Goal: Task Accomplishment & Management: Complete application form

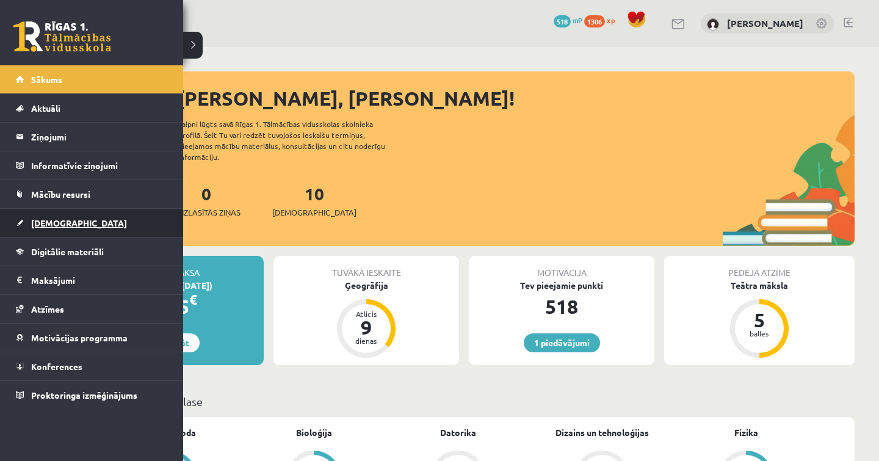
click at [66, 227] on span "[DEMOGRAPHIC_DATA]" at bounding box center [79, 222] width 96 height 11
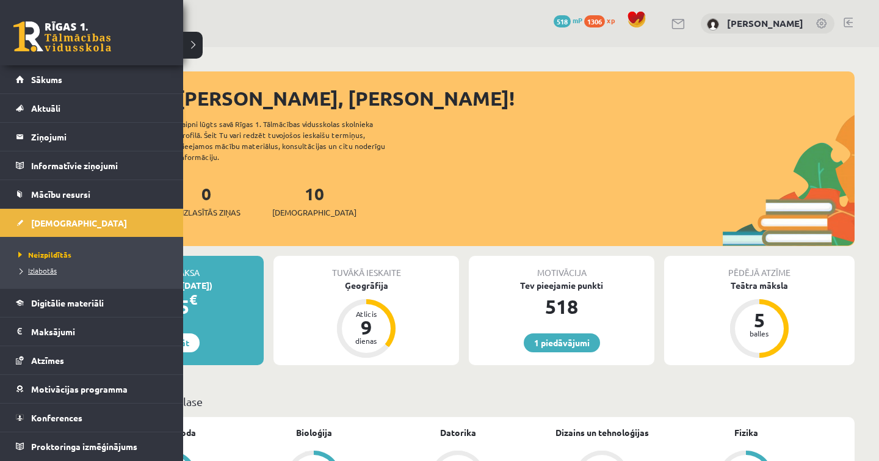
click at [44, 269] on span "Izlabotās" at bounding box center [36, 271] width 42 height 10
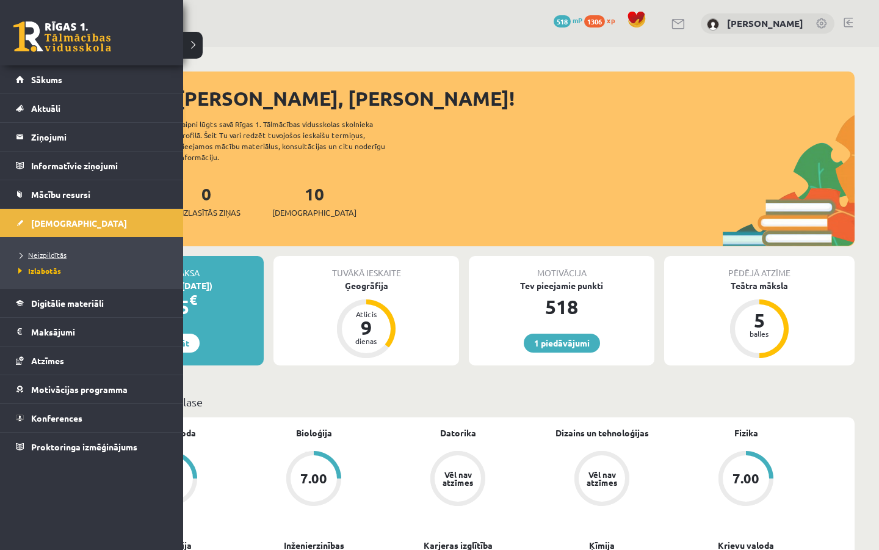
click at [53, 253] on span "Neizpildītās" at bounding box center [40, 255] width 51 height 10
click at [45, 227] on span "[DEMOGRAPHIC_DATA]" at bounding box center [79, 222] width 96 height 11
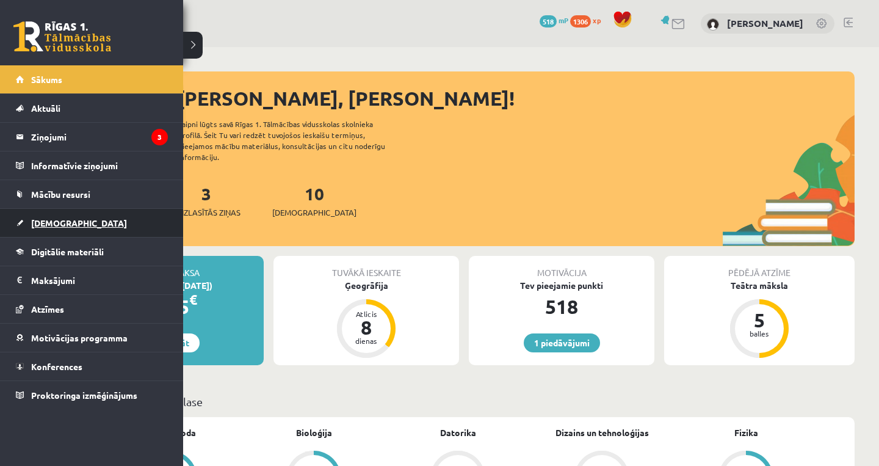
click at [53, 224] on span "[DEMOGRAPHIC_DATA]" at bounding box center [79, 222] width 96 height 11
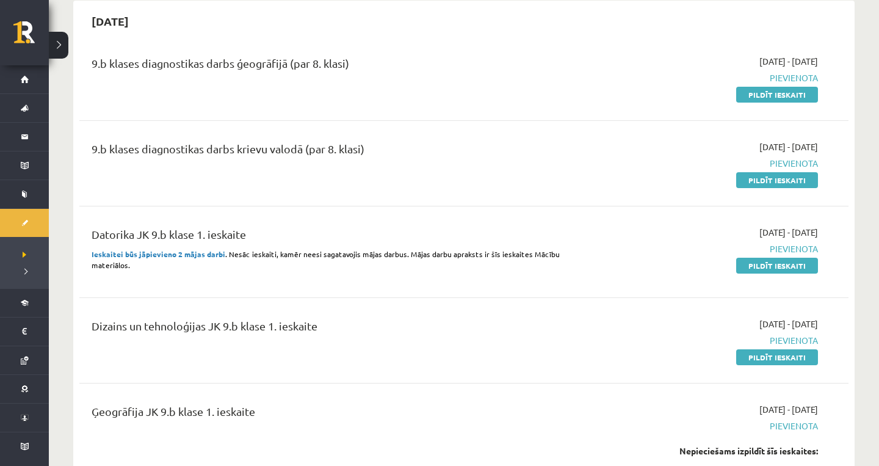
scroll to position [119, 0]
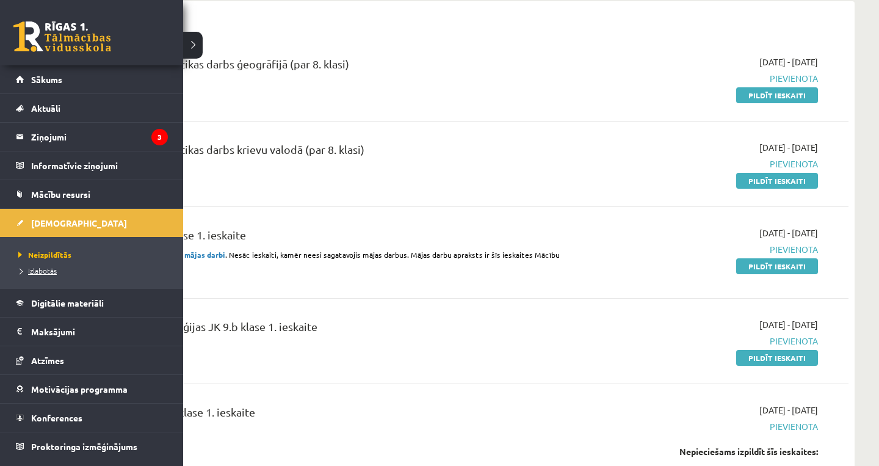
click at [31, 267] on span "Izlabotās" at bounding box center [36, 271] width 42 height 10
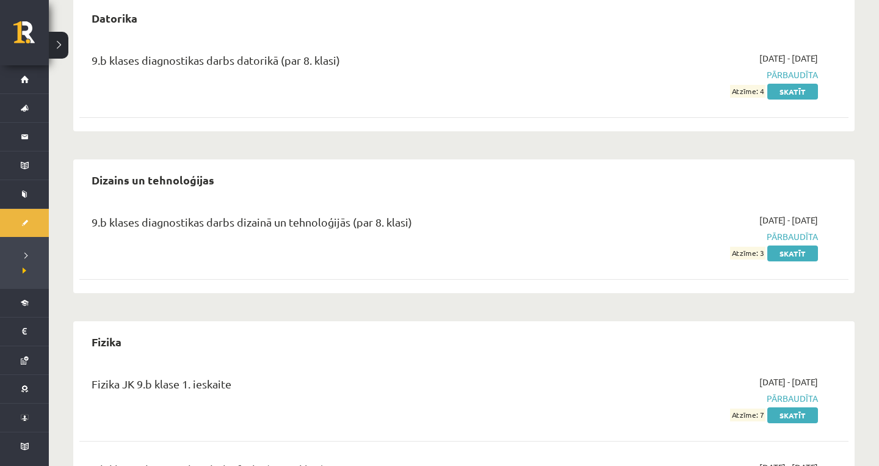
scroll to position [616, 0]
click at [793, 92] on link "Skatīt" at bounding box center [792, 93] width 51 height 16
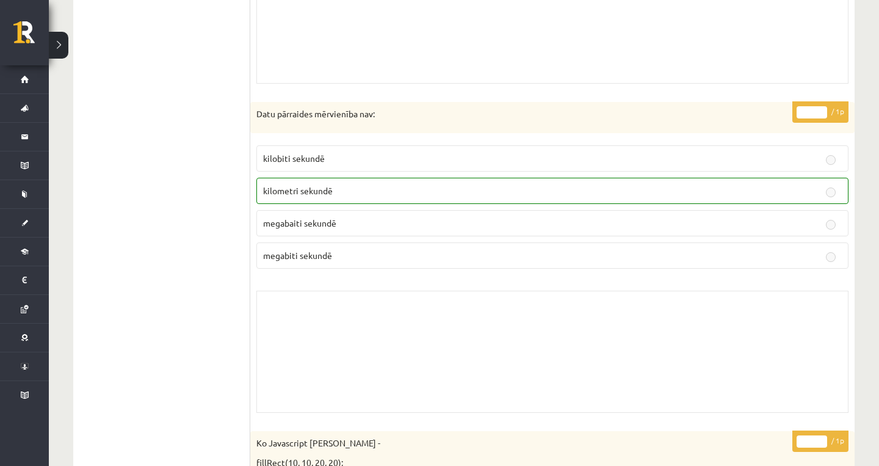
scroll to position [3459, 0]
click at [362, 209] on label "megabaiti sekundē" at bounding box center [552, 222] width 592 height 26
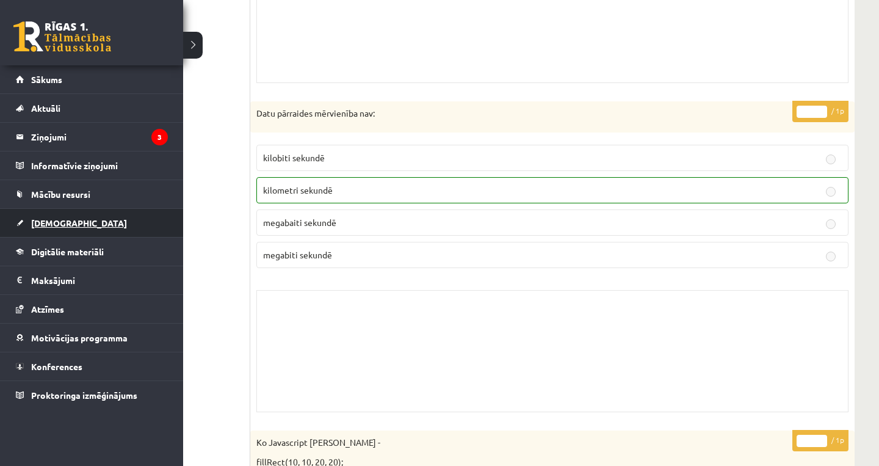
click at [43, 230] on link "[DEMOGRAPHIC_DATA]" at bounding box center [92, 223] width 152 height 28
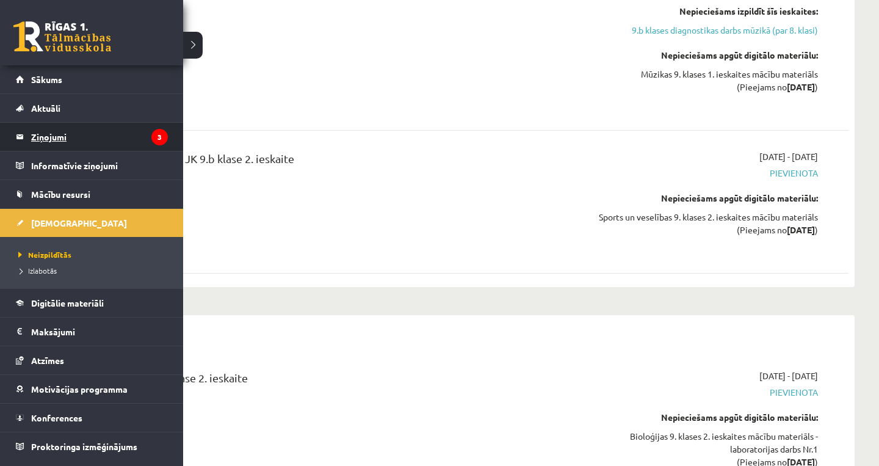
click at [38, 139] on legend "Ziņojumi 3" at bounding box center [99, 137] width 137 height 28
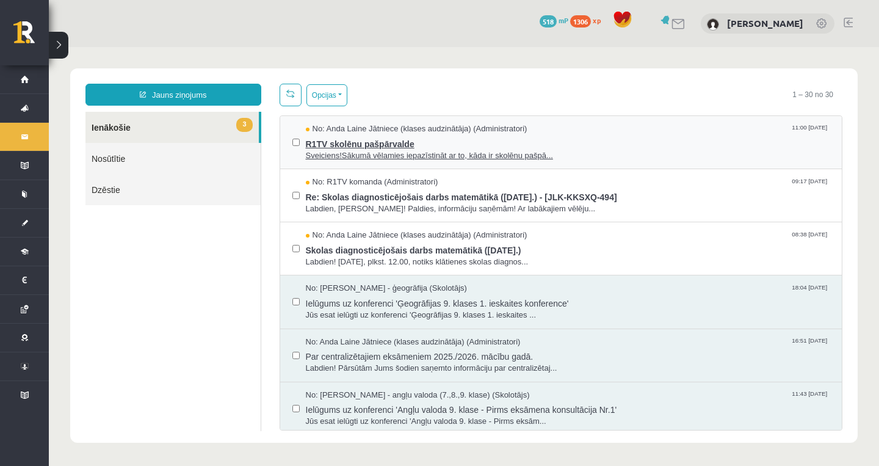
click at [469, 155] on span "Sveiciens!Sākumā vēlamies iepazīstināt ar to, kāda ir skolēnu pašpā..." at bounding box center [568, 156] width 524 height 12
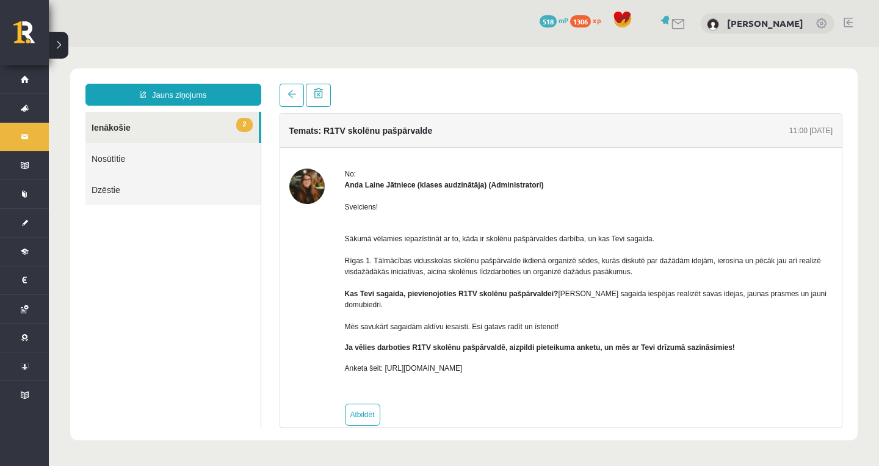
click at [195, 126] on link "2 Ienākošie" at bounding box center [171, 127] width 173 height 31
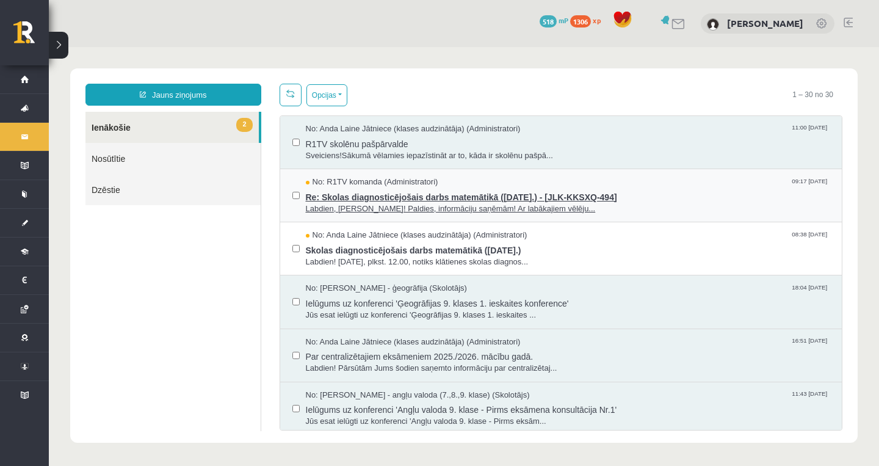
click at [374, 181] on span "No: R1TV komanda (Administratori)" at bounding box center [372, 182] width 132 height 12
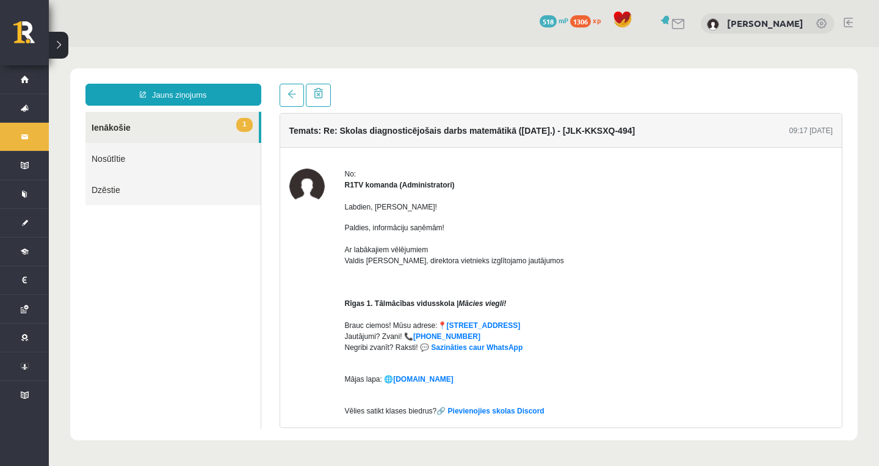
click at [203, 132] on link "1 Ienākošie" at bounding box center [171, 127] width 173 height 31
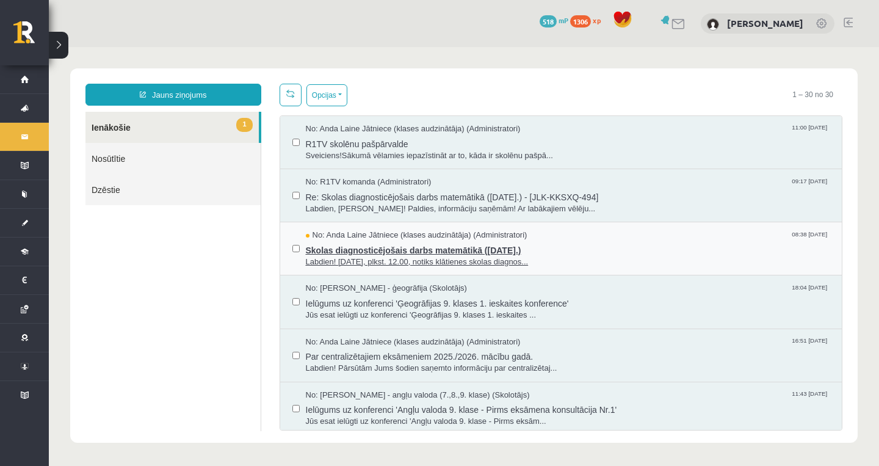
click at [394, 252] on span "Skolas diagnosticējošais darbs matemātikā (07.11.2025.)" at bounding box center [568, 248] width 524 height 15
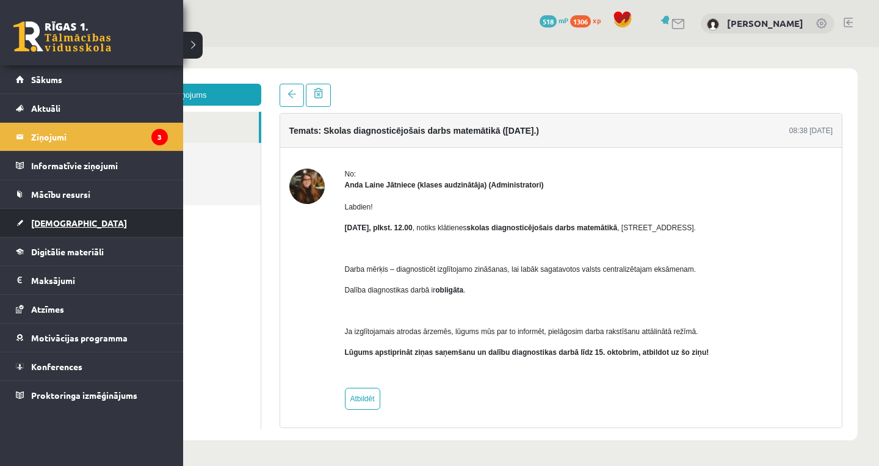
click at [45, 229] on link "[DEMOGRAPHIC_DATA]" at bounding box center [92, 223] width 152 height 28
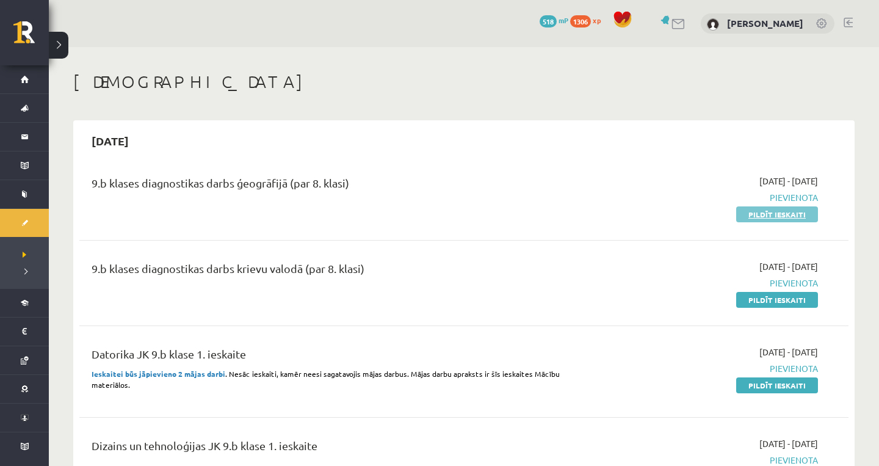
click at [794, 214] on link "Pildīt ieskaiti" at bounding box center [777, 214] width 82 height 16
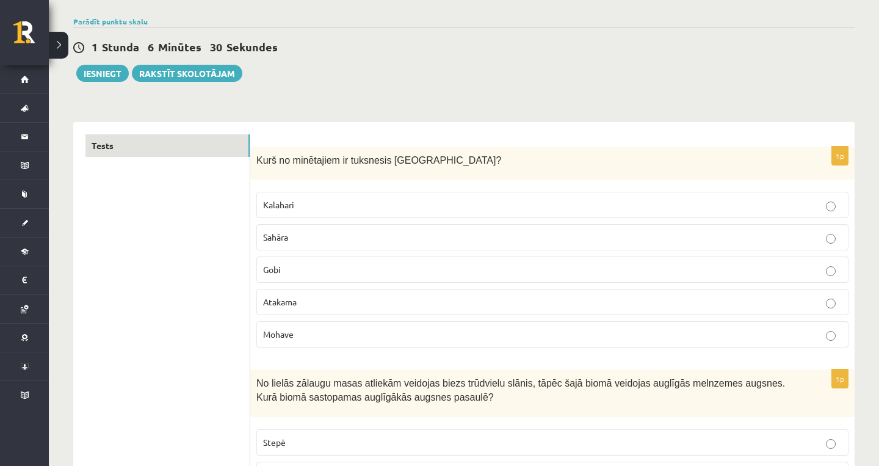
scroll to position [87, 0]
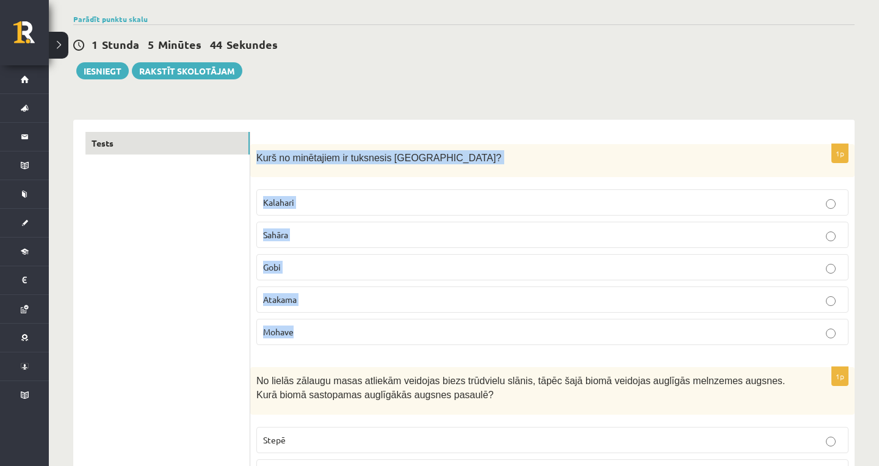
drag, startPoint x: 256, startPoint y: 154, endPoint x: 398, endPoint y: 328, distance: 224.8
click at [398, 328] on div "1p Kurš no minētajiem ir tuksnesis Āzijā? Kalahari Sahāra Gobi Atakama Mohave" at bounding box center [552, 249] width 604 height 211
copy div "Kurš no minētajiem ir tuksnesis Āzijā? Kalahari Sahāra Gobi Atakama Mohave"
click at [327, 262] on p "Gobi" at bounding box center [552, 267] width 579 height 13
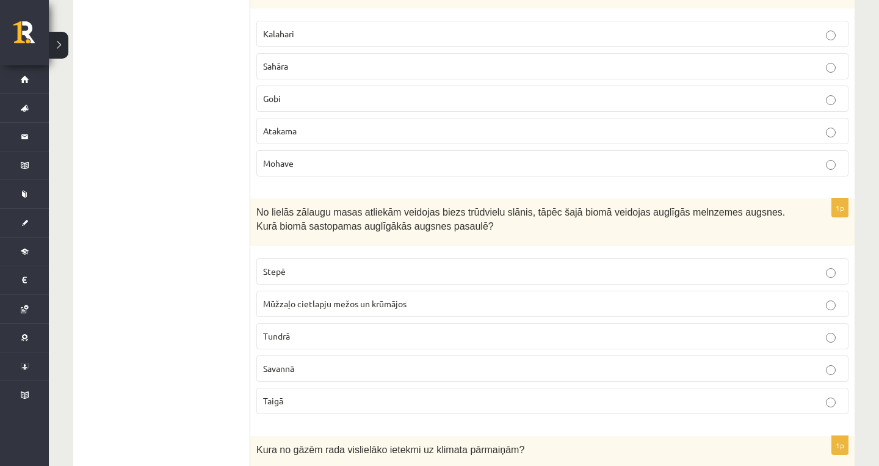
scroll to position [369, 0]
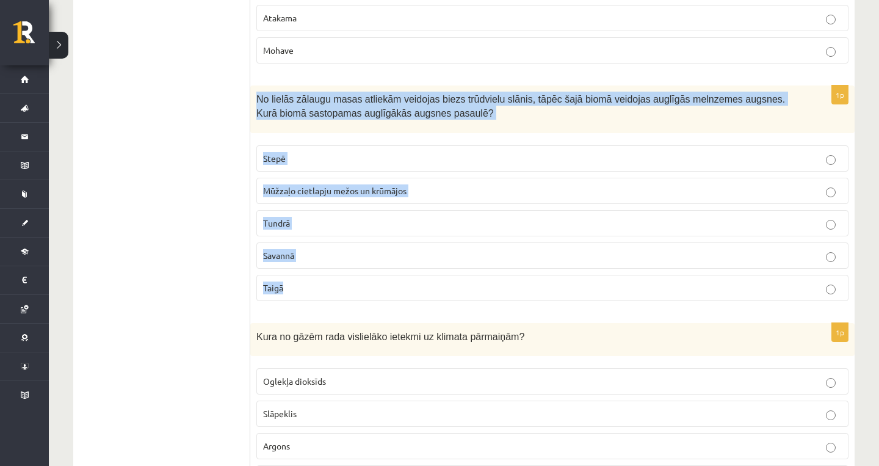
drag, startPoint x: 255, startPoint y: 96, endPoint x: 343, endPoint y: 288, distance: 210.4
click at [343, 288] on div "1p No lielās zālaugu masas atliekām veidojas biezs trūdvielu slānis, tāpēc šajā…" at bounding box center [552, 197] width 604 height 225
copy div "No lielās zālaugu masas atliekām veidojas biezs trūdvielu slānis, tāpēc šajā bi…"
click at [437, 153] on p "Stepē" at bounding box center [552, 158] width 579 height 13
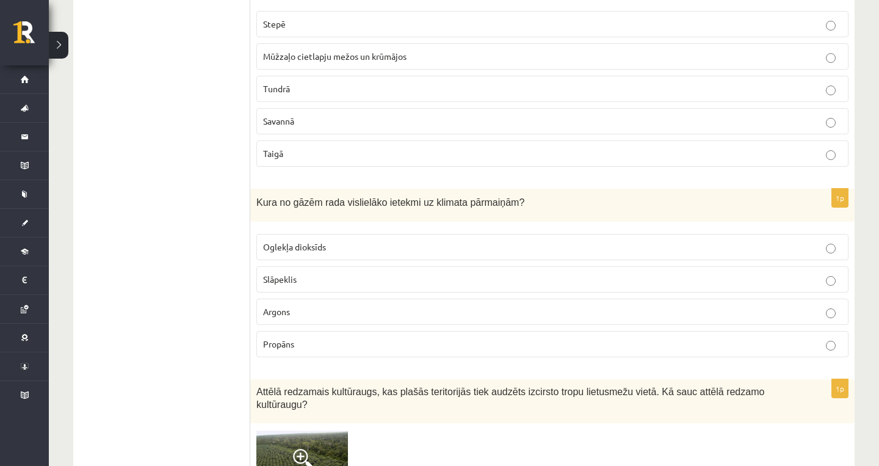
scroll to position [504, 0]
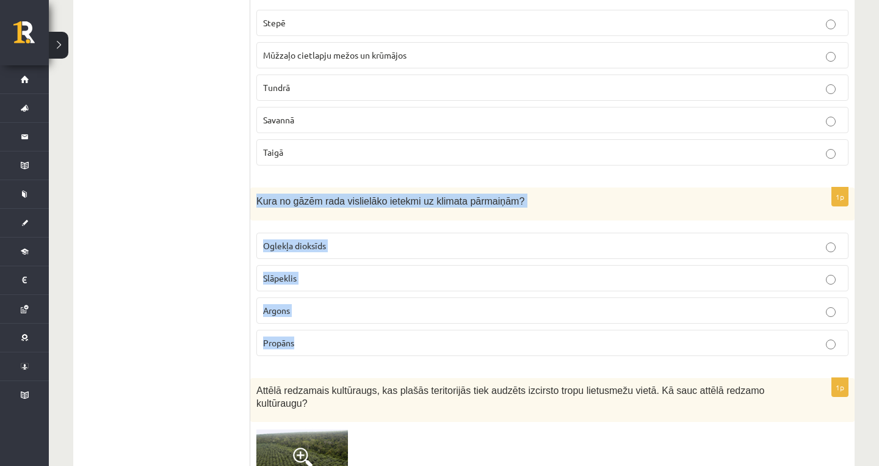
drag, startPoint x: 254, startPoint y: 197, endPoint x: 359, endPoint y: 348, distance: 183.8
click at [359, 348] on div "1p Kura no gāzēm rada vislielāko ietekmi uz klimata pārmaiņām? Oglekļa dioksīds…" at bounding box center [552, 276] width 604 height 179
copy div "Kura no gāzēm rada vislielāko ietekmi uz klimata pārmaiņām? Oglekļa dioksīds Sl…"
click at [331, 247] on p "Oglekļa dioksīds" at bounding box center [552, 245] width 579 height 13
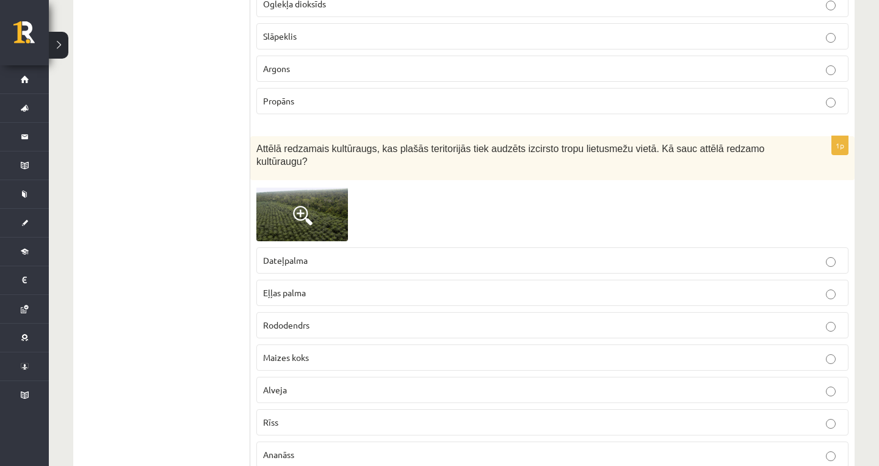
scroll to position [751, 0]
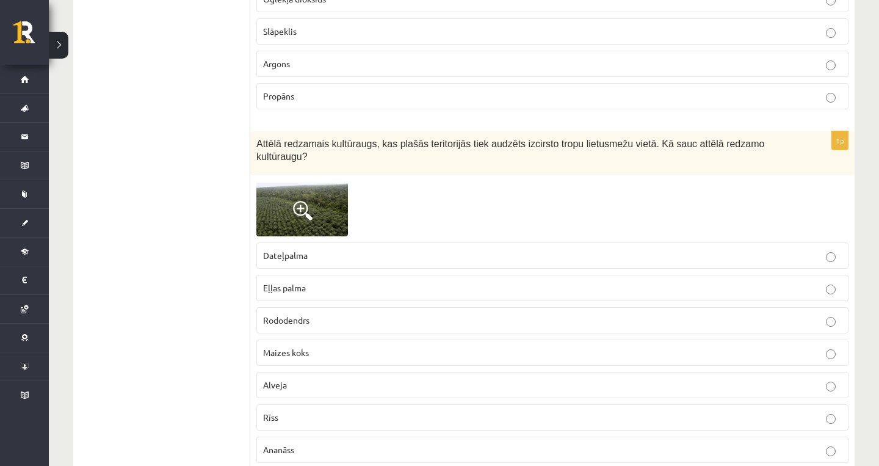
click at [307, 217] on span at bounding box center [303, 211] width 20 height 20
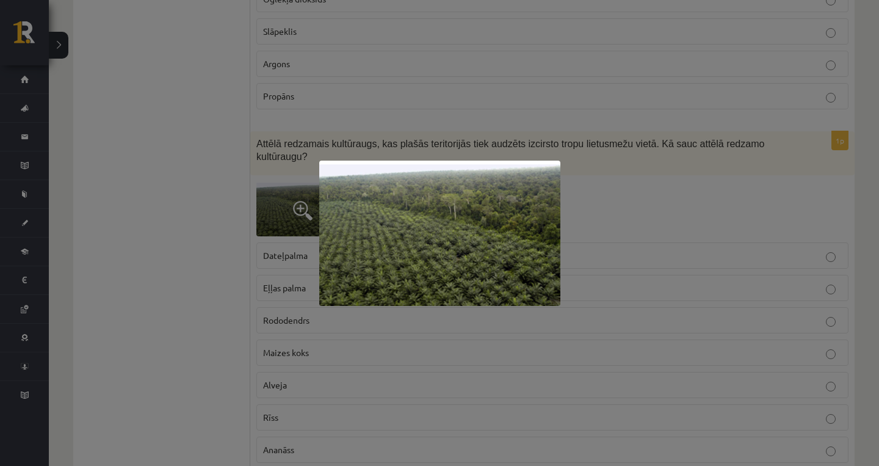
click at [625, 220] on div at bounding box center [439, 233] width 879 height 466
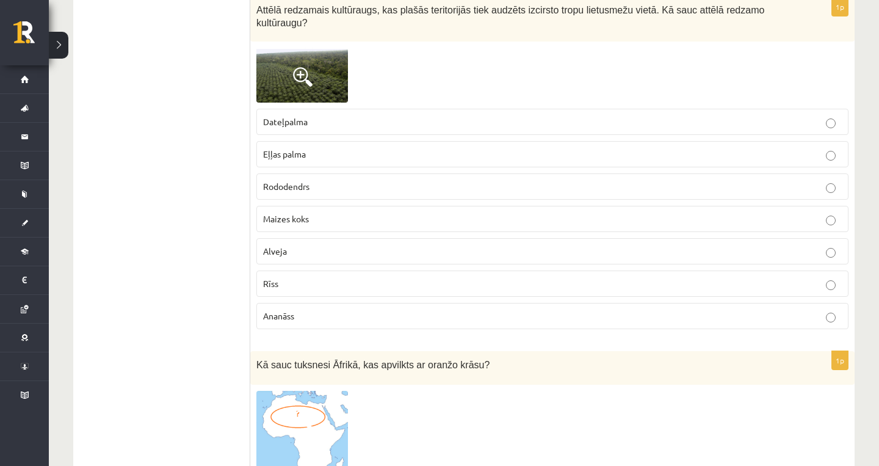
scroll to position [886, 0]
click at [333, 153] on p "Eļļas palma" at bounding box center [552, 153] width 579 height 13
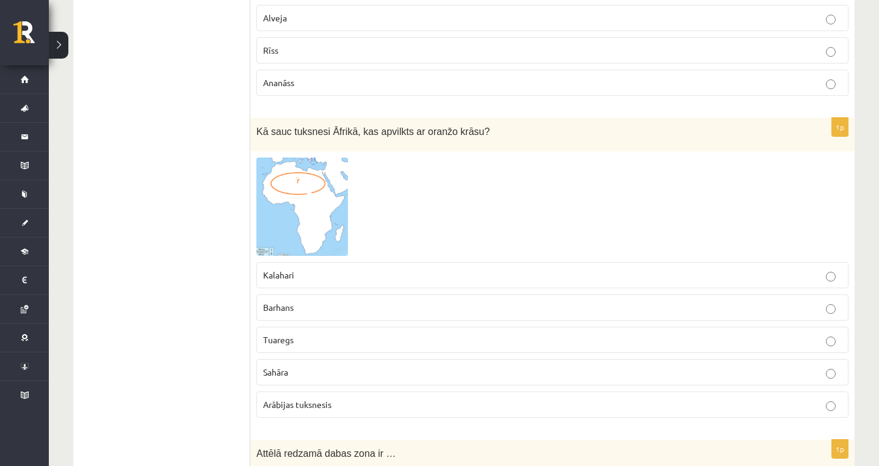
scroll to position [1118, 0]
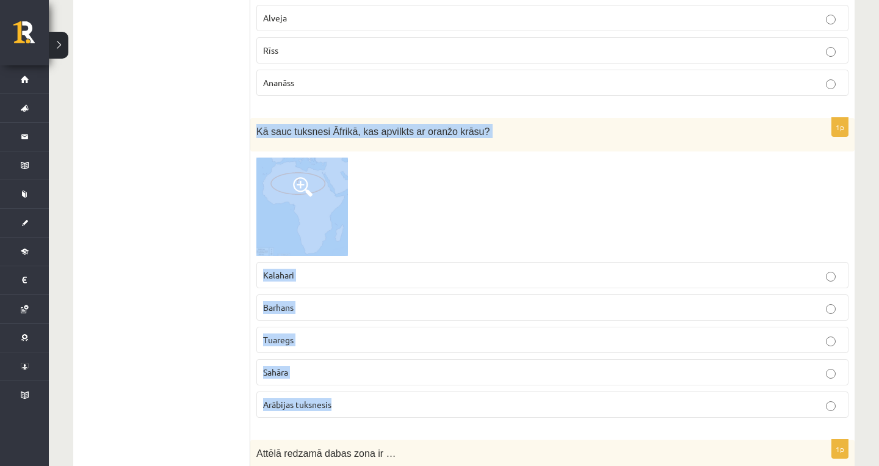
drag, startPoint x: 449, startPoint y: 17, endPoint x: 359, endPoint y: 416, distance: 409.3
click at [359, 416] on div "1p Kā sauc tuksnesi Āfrikā, kas apvilkts ar oranžo krāsu? Kalahari Barhans Tuar…" at bounding box center [552, 273] width 604 height 310
copy div "Kā sauc tuksnesi Āfrikā, kas apvilkts ar oranžo krāsu? Kalahari Barhans Tuaregs…"
click at [421, 333] on p "Tuaregs" at bounding box center [552, 339] width 579 height 13
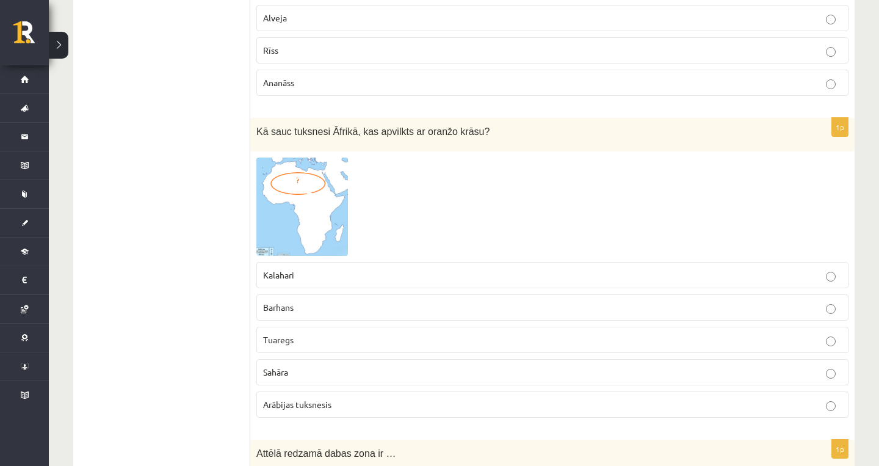
click at [366, 359] on label "Sahāra" at bounding box center [552, 372] width 592 height 26
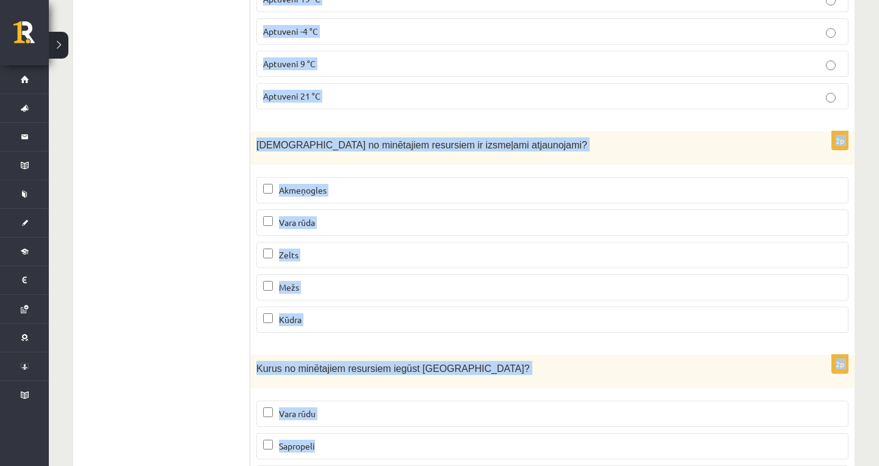
scroll to position [7459, 0]
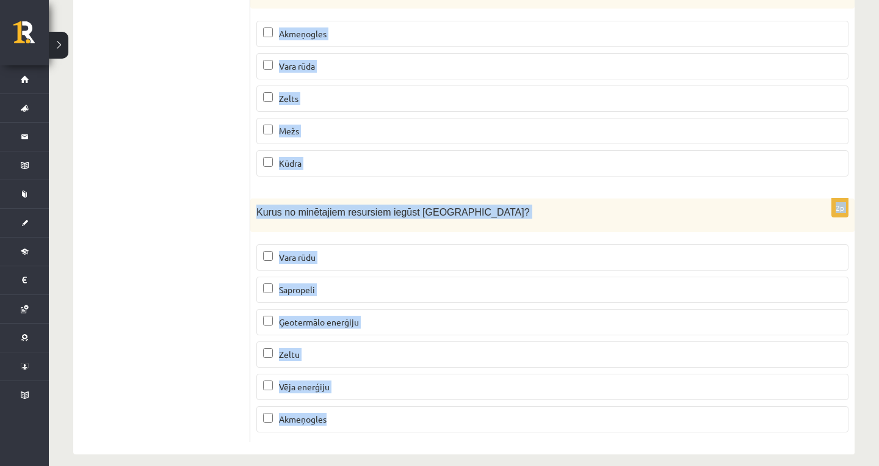
drag, startPoint x: 251, startPoint y: 217, endPoint x: 508, endPoint y: 516, distance: 394.4
click at [606, 427] on div "2p Kurus no minētajiem resursiem iegūst Latvijā? Vara rūdu Sapropeli Ģeotermālo…" at bounding box center [552, 320] width 604 height 244
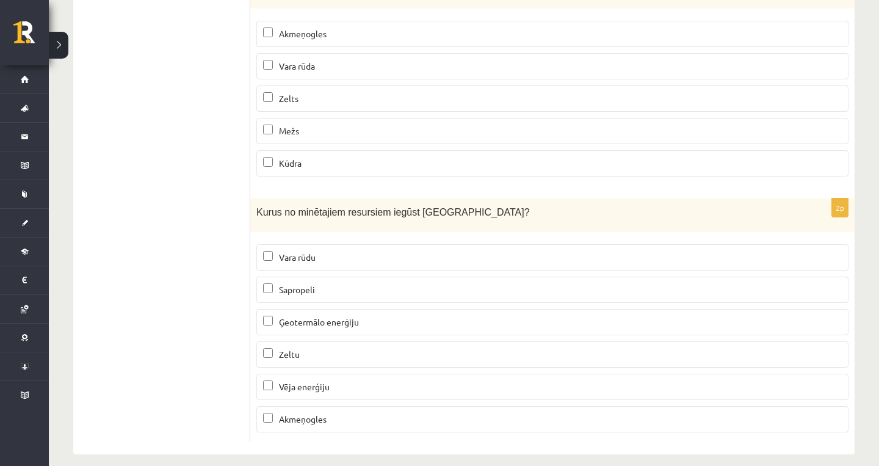
click at [363, 413] on p "Akmeņogles" at bounding box center [552, 419] width 579 height 13
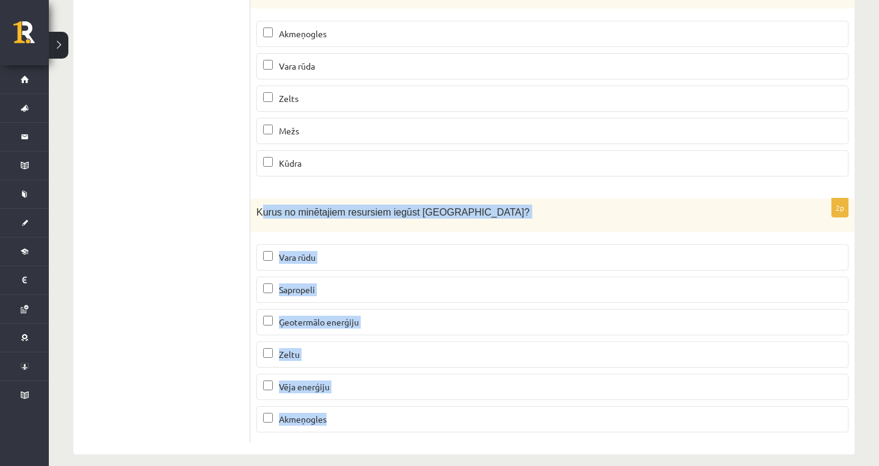
drag, startPoint x: 363, startPoint y: 406, endPoint x: 261, endPoint y: 201, distance: 229.1
click at [261, 201] on div "2p Kurus no minētajiem resursiem iegūst Latvijā? Vara rūdu Sapropeli Ģeotermālo…" at bounding box center [552, 320] width 604 height 244
copy div "urus no minētajiem resursiem iegūst Latvijā? Vara rūdu Sapropeli Ģeotermālo ene…"
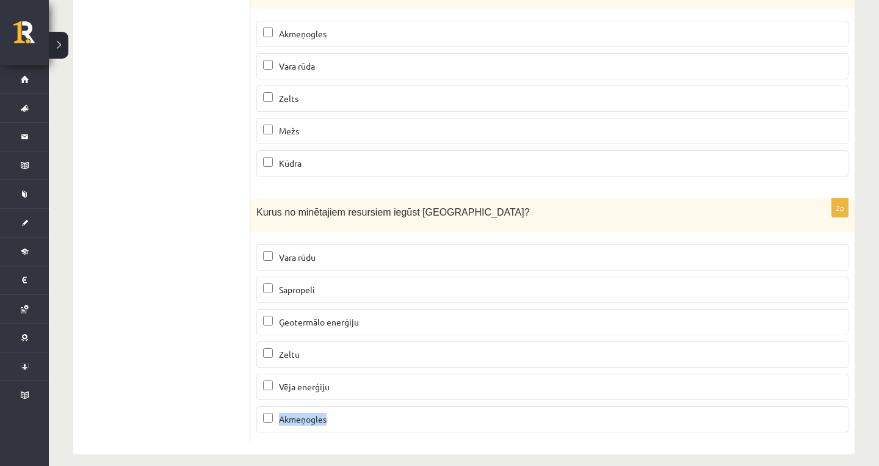
click at [381, 413] on p "Akmeņogles" at bounding box center [552, 419] width 579 height 13
click at [314, 381] on span "Vēja enerģiju" at bounding box center [304, 386] width 51 height 11
click at [368, 283] on p "Sapropeli" at bounding box center [552, 289] width 579 height 13
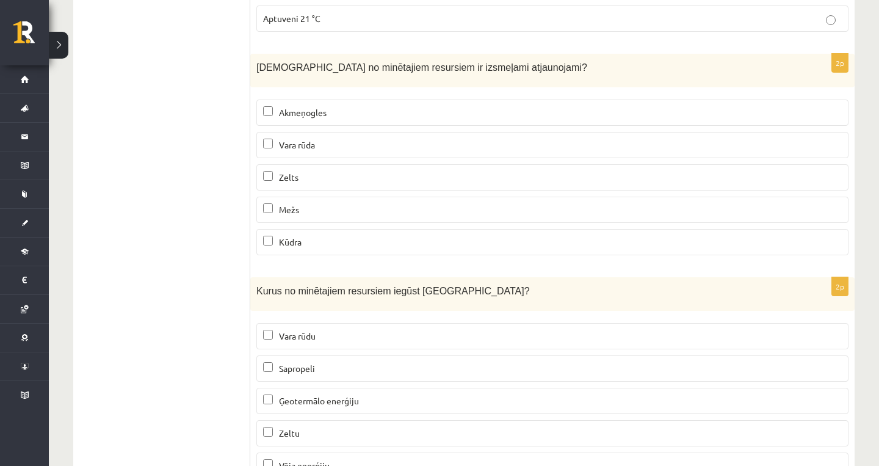
click at [379, 197] on label "Mežs" at bounding box center [552, 210] width 592 height 26
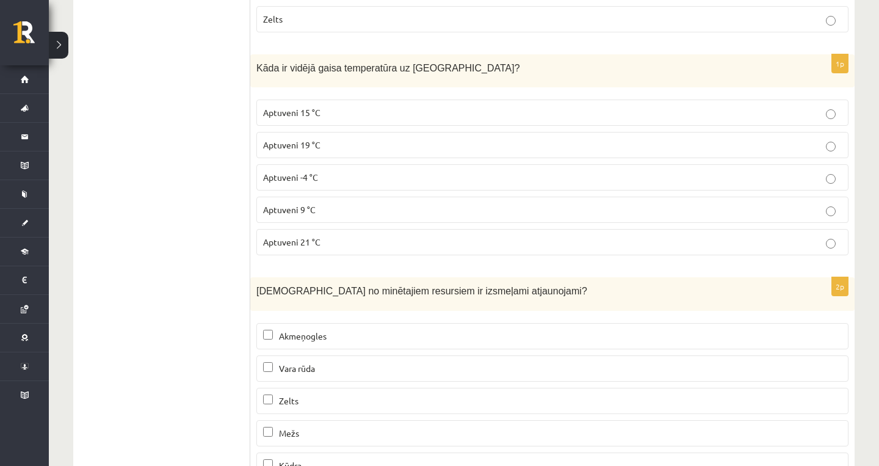
click at [379, 197] on label "Aptuveni 9 °C" at bounding box center [552, 210] width 592 height 26
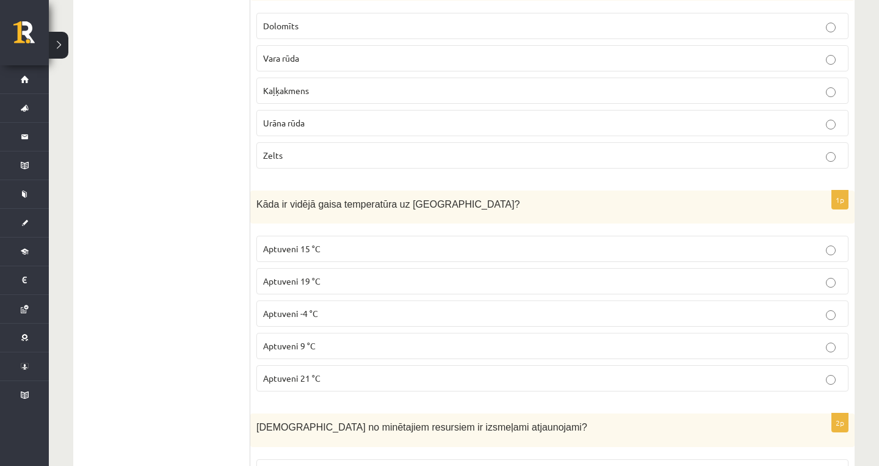
scroll to position [7015, 0]
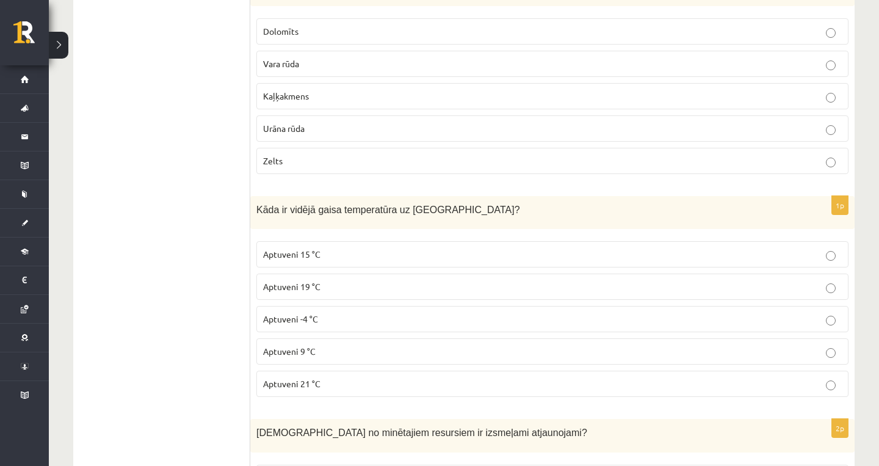
click at [379, 196] on div "Kāda ir vidējā gaisa temperatūra uz Zemes?" at bounding box center [552, 213] width 604 height 34
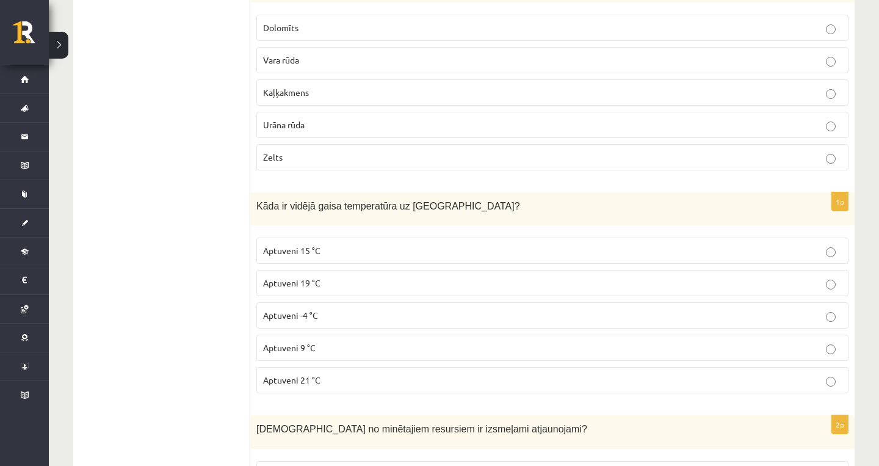
scroll to position [6914, 0]
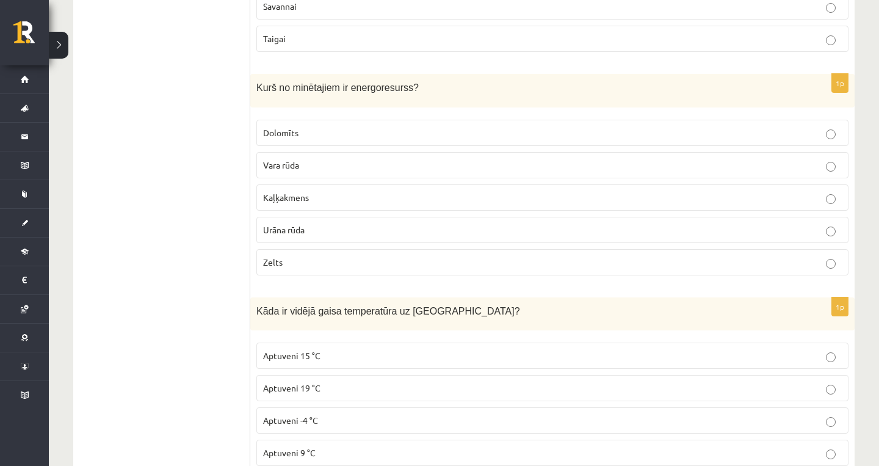
click at [368, 195] on label "Kaļķakmens" at bounding box center [552, 197] width 592 height 26
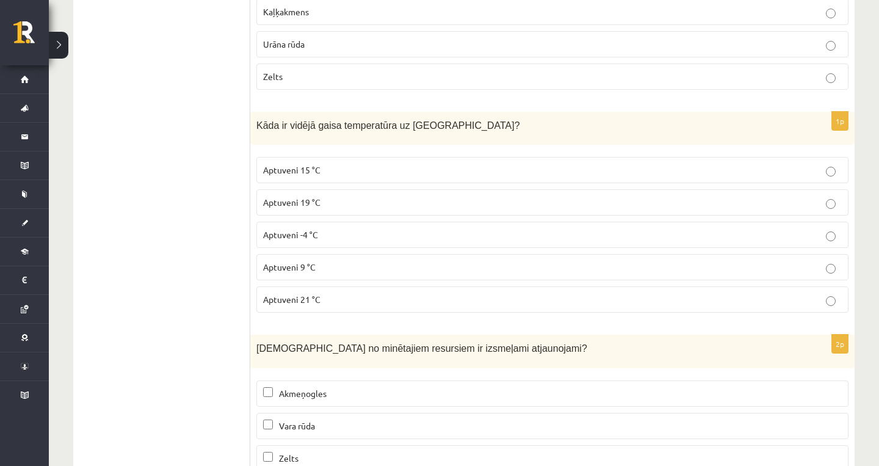
scroll to position [7100, 0]
click at [307, 429] on fieldset "Akmeņogles Vara rūda Zelts Mežs Kūdra" at bounding box center [552, 456] width 592 height 165
click at [311, 419] on span "Vara rūda" at bounding box center [297, 424] width 36 height 11
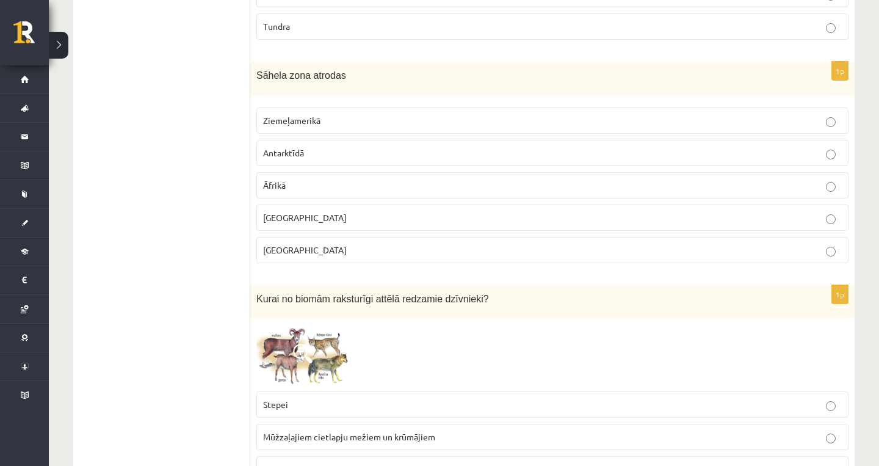
scroll to position [6316, 0]
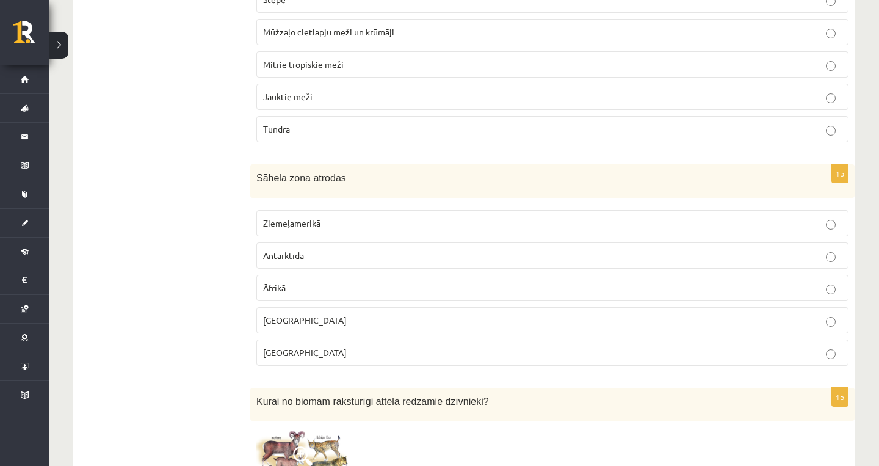
click at [343, 284] on label "Āfrikā" at bounding box center [552, 288] width 592 height 26
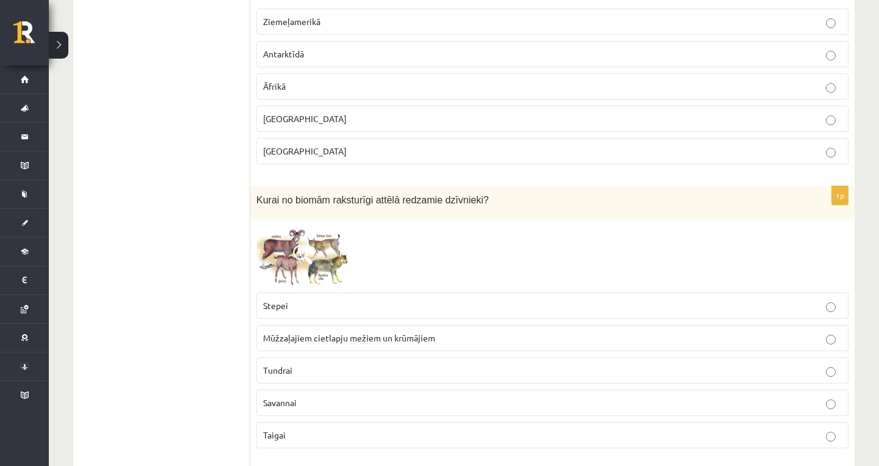
scroll to position [6520, 0]
click at [324, 388] on label "Savannai" at bounding box center [552, 401] width 592 height 26
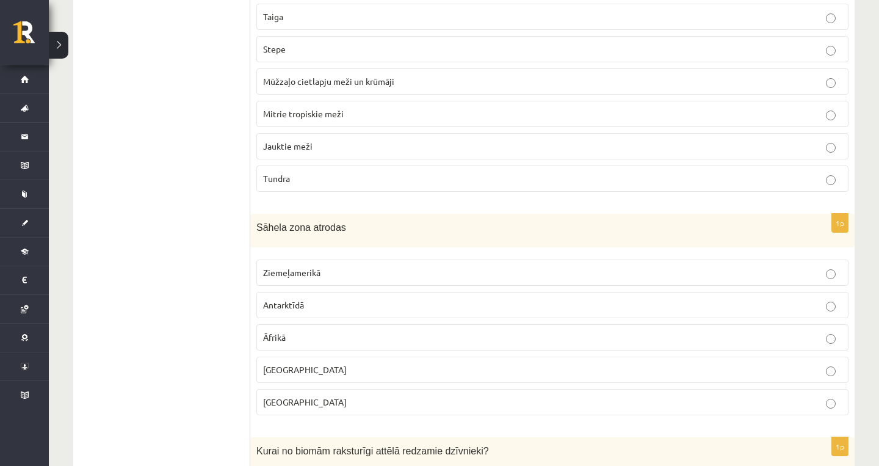
scroll to position [6066, 0]
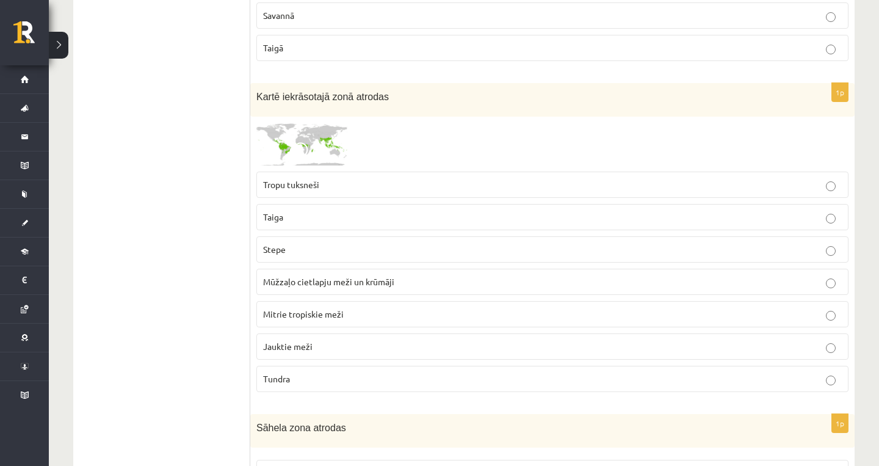
click at [337, 308] on span "Mitrie tropiskie meži" at bounding box center [303, 313] width 81 height 11
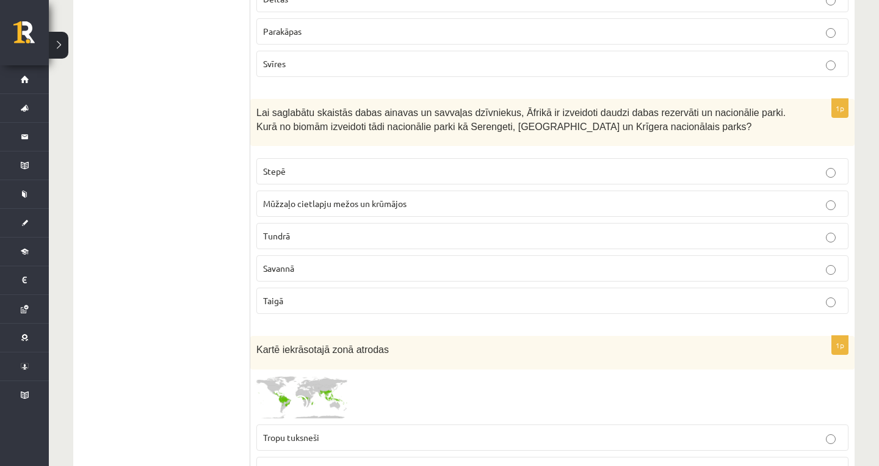
click at [338, 296] on p "Taigā" at bounding box center [552, 300] width 579 height 13
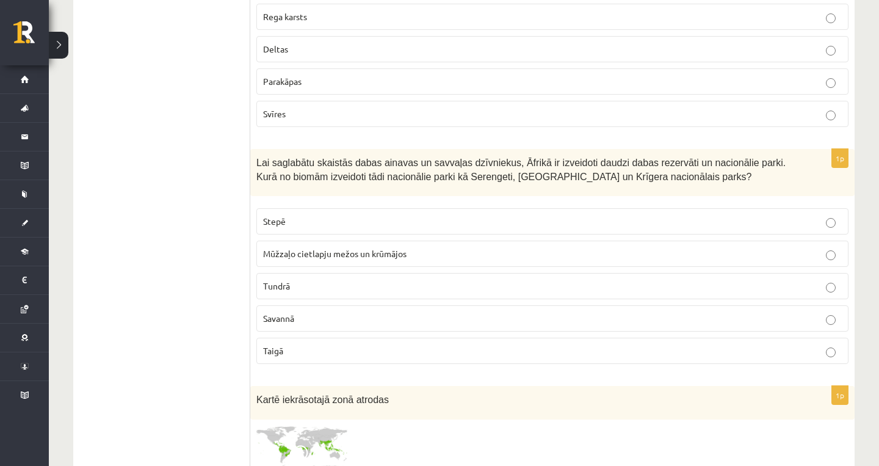
scroll to position [5667, 0]
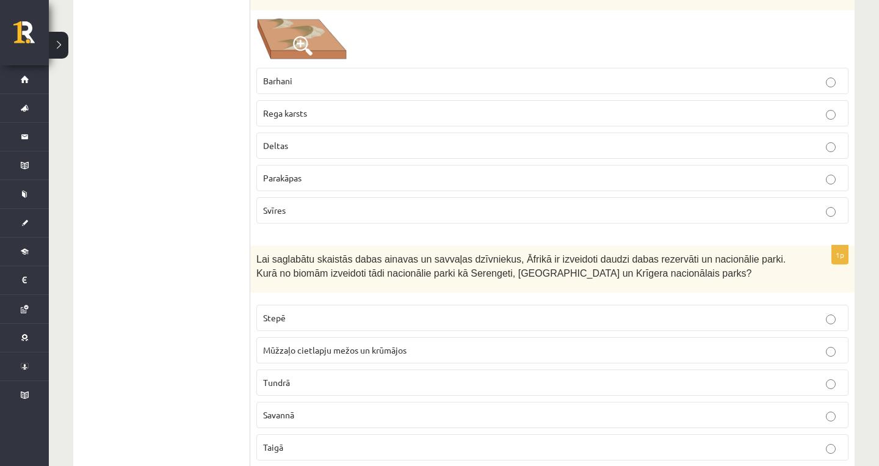
click at [352, 139] on p "Deltas" at bounding box center [552, 145] width 579 height 13
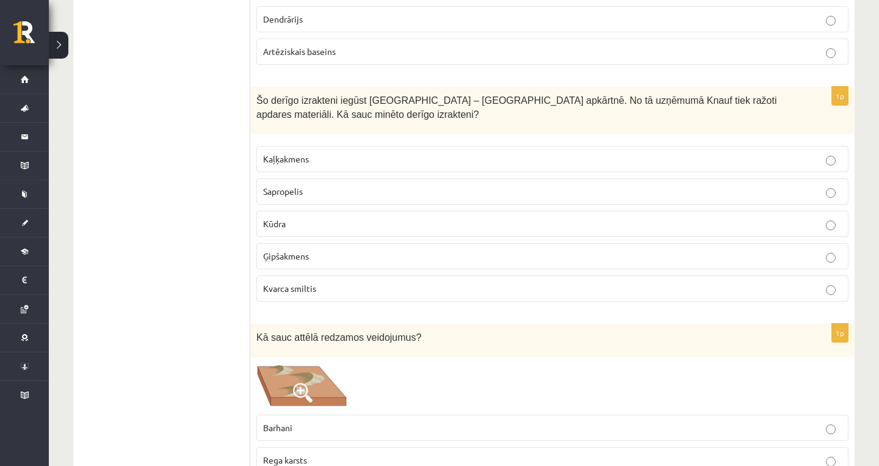
scroll to position [5310, 0]
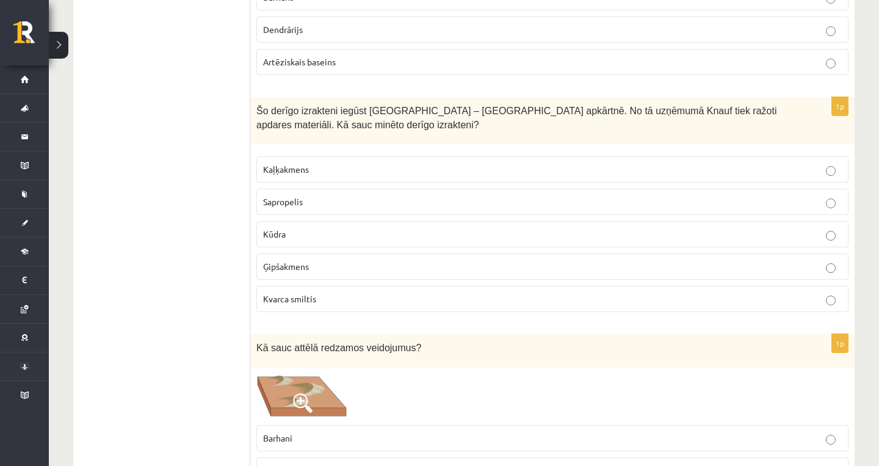
click at [350, 206] on fieldset "Kaļķakmens Sapropelis Kūdra Ģipšakmens Kvarca smiltis" at bounding box center [552, 232] width 592 height 165
click at [337, 241] on fieldset "Kaļķakmens Sapropelis Kūdra Ģipšakmens Kvarca smiltis" at bounding box center [552, 232] width 592 height 165
click at [338, 235] on label "Kūdra" at bounding box center [552, 234] width 592 height 26
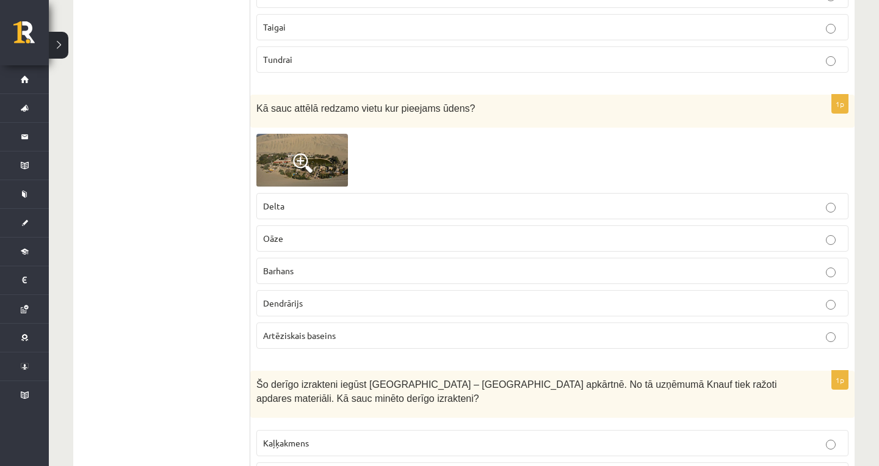
scroll to position [5035, 0]
click at [308, 236] on p "Oāze" at bounding box center [552, 239] width 579 height 13
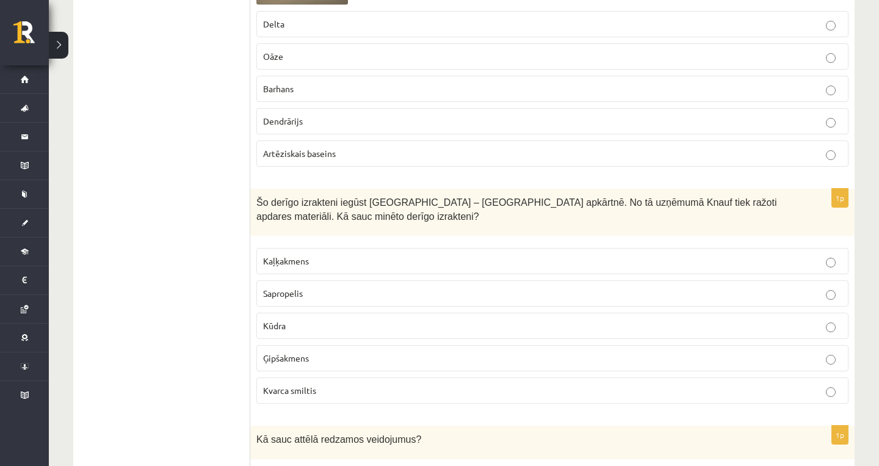
scroll to position [5221, 0]
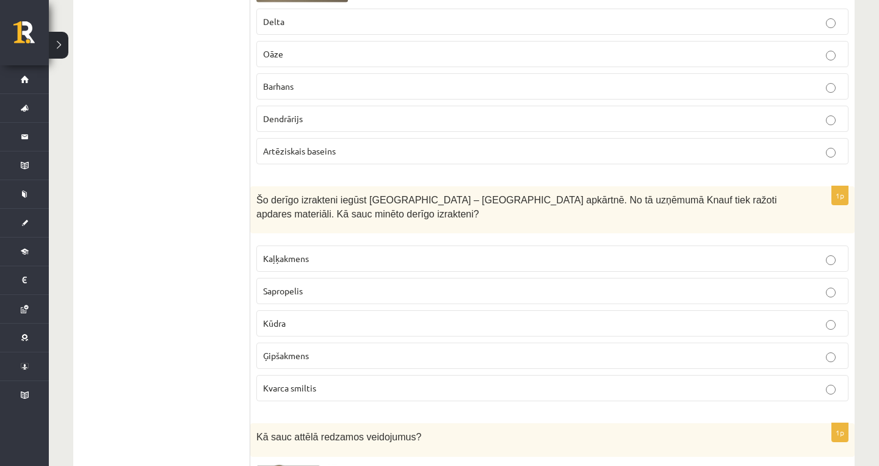
click at [313, 252] on p "Kaļķakmens" at bounding box center [552, 258] width 579 height 13
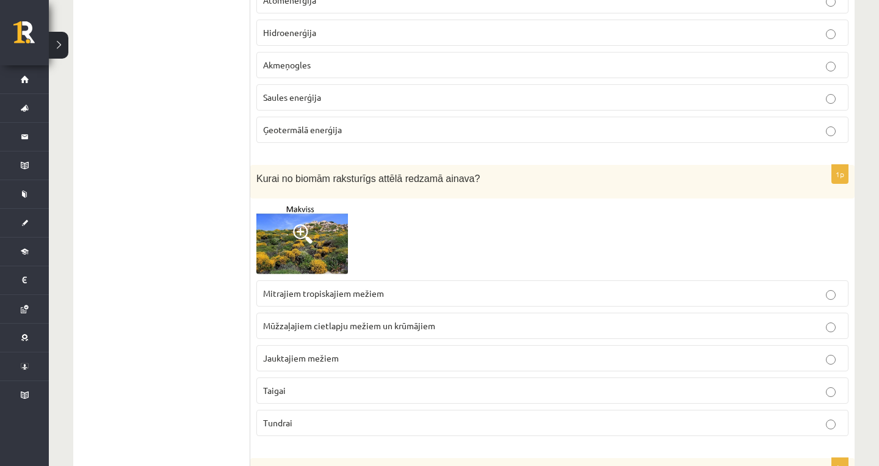
scroll to position [4674, 0]
click at [388, 319] on span "Mūžzaļajiem cietlapju mežiem un krūmājiem" at bounding box center [349, 324] width 172 height 11
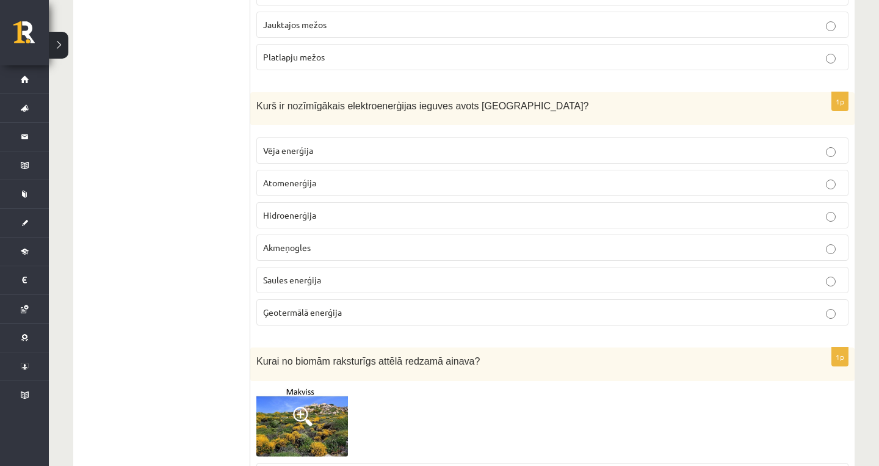
click at [412, 249] on label "Akmeņogles" at bounding box center [552, 247] width 592 height 26
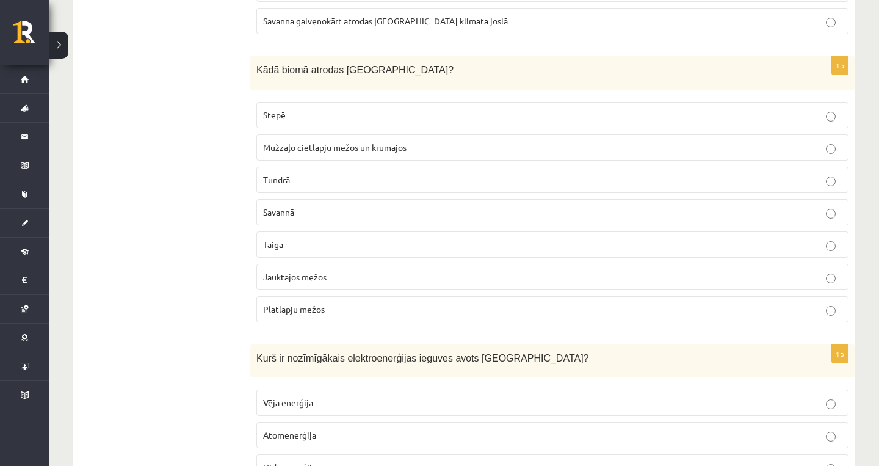
scroll to position [4195, 0]
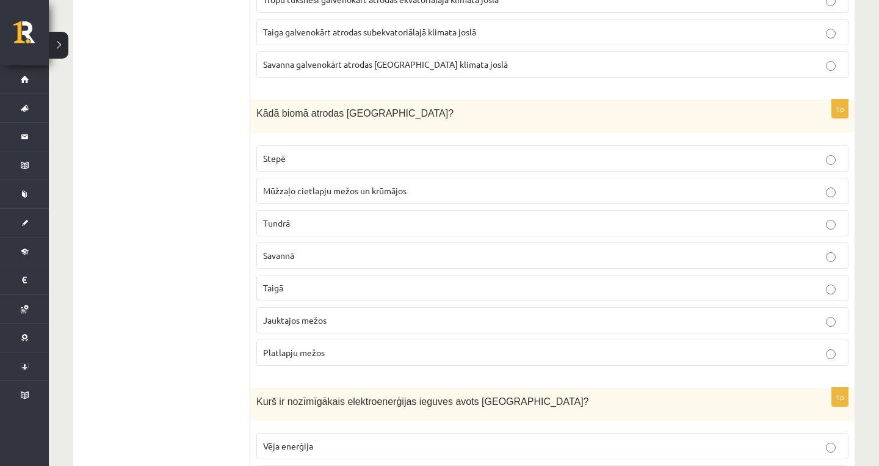
click at [412, 249] on p "Savannā" at bounding box center [552, 255] width 579 height 13
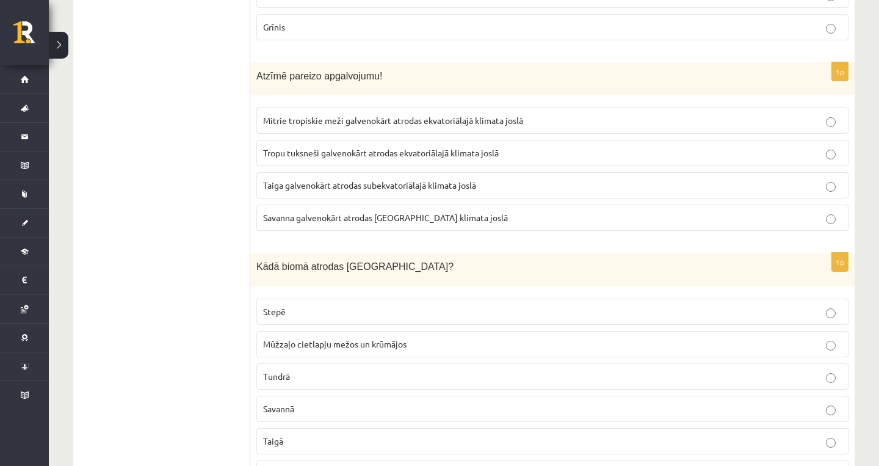
scroll to position [4030, 0]
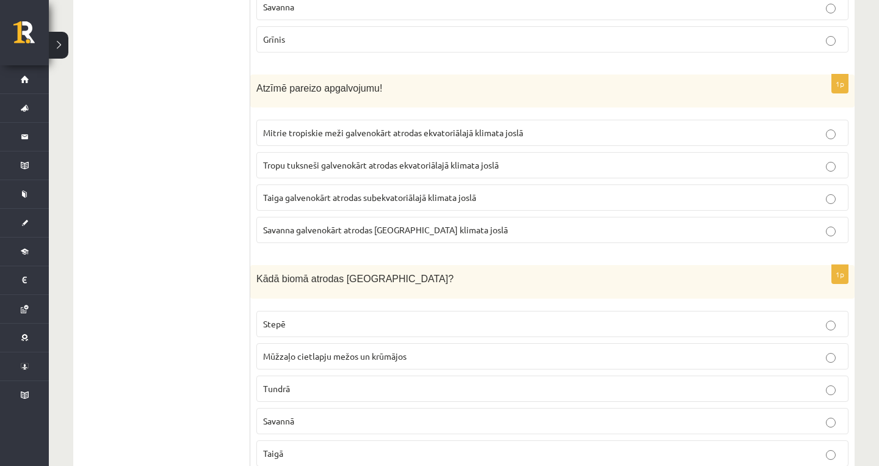
click at [410, 205] on fieldset "Mitrie tropiskie meži galvenokārt atrodas ekvatoriālajā klimata joslā Tropu tuk…" at bounding box center [552, 180] width 592 height 133
click at [415, 192] on span "Taiga galvenokārt atrodas subekvatoriālajā klimata joslā" at bounding box center [369, 197] width 213 height 11
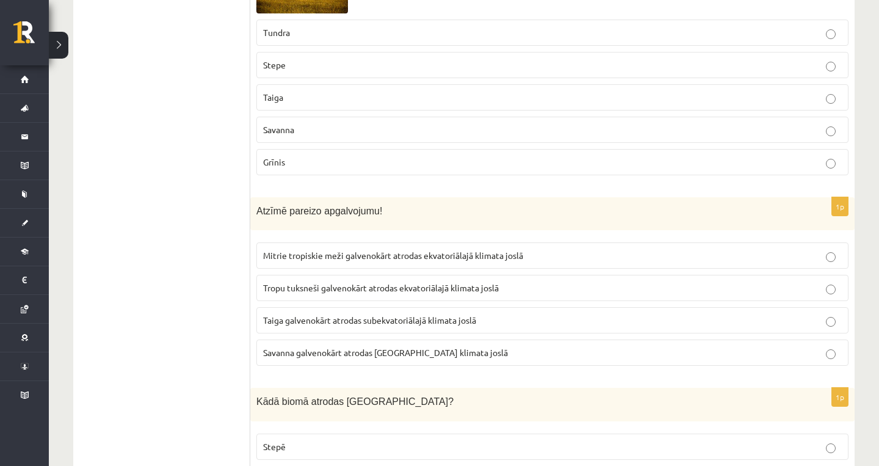
scroll to position [3663, 0]
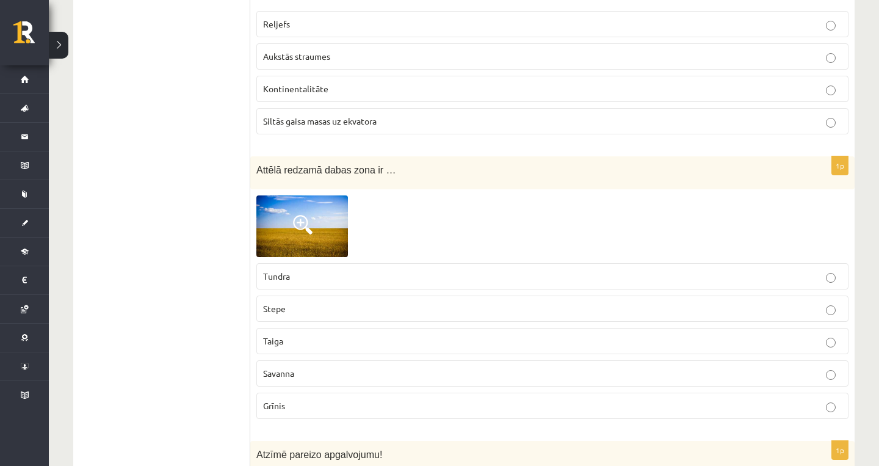
click at [415, 186] on div "1p Attēlā redzamā dabas zona ir … Tundra Stepe Taiga Savanna Grīnis" at bounding box center [552, 292] width 604 height 272
click at [371, 296] on label "Stepe" at bounding box center [552, 309] width 592 height 26
click at [310, 376] on label "Savanna" at bounding box center [552, 373] width 592 height 26
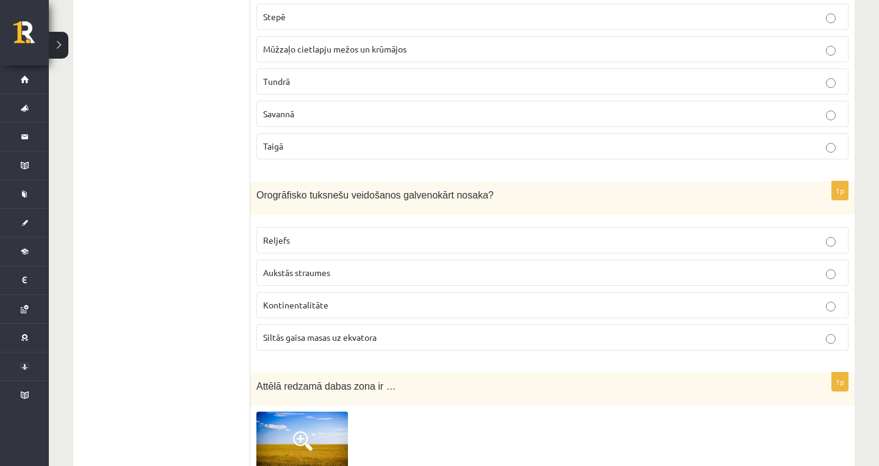
scroll to position [3417, 0]
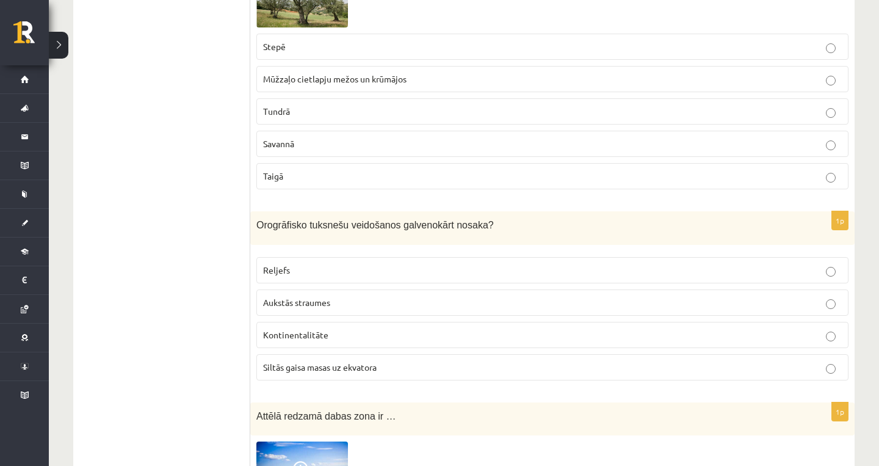
click at [323, 336] on label "Kontinentalitāte" at bounding box center [552, 335] width 592 height 26
click at [385, 170] on p "Taigā" at bounding box center [552, 176] width 579 height 13
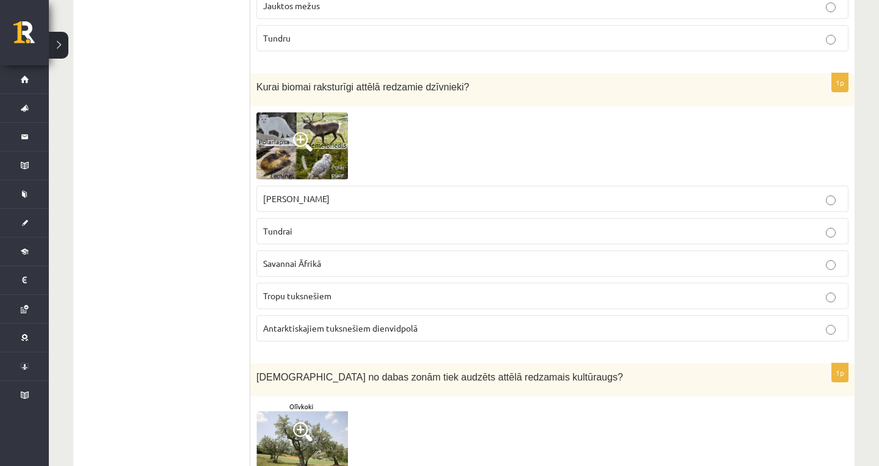
scroll to position [2969, 0]
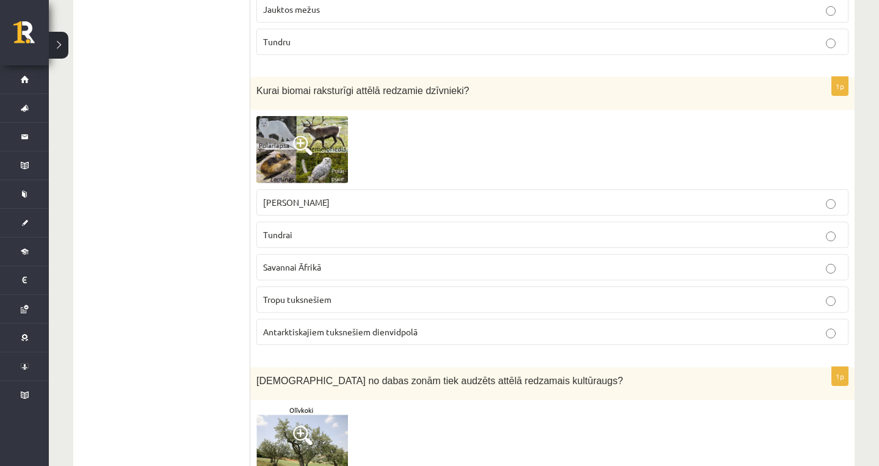
click at [373, 279] on fieldset "Stepei Ziemeļamerikā Tundrai Savannai Āfrikā Tropu tuksnešiem Antarktiskajiem t…" at bounding box center [552, 265] width 592 height 165
click at [374, 254] on label "Savannai Āfrikā" at bounding box center [552, 267] width 592 height 26
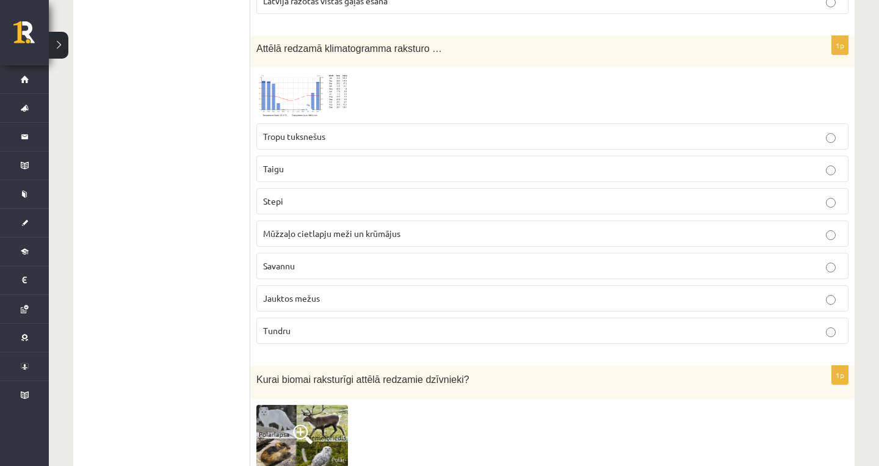
click at [374, 259] on p "Savannu" at bounding box center [552, 265] width 579 height 13
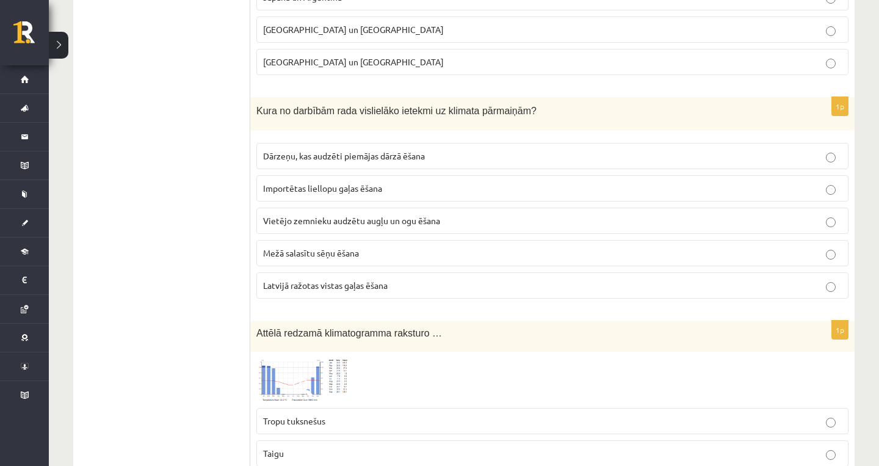
click at [374, 187] on span "Importētas liellopu gaļas ēšana" at bounding box center [322, 188] width 119 height 11
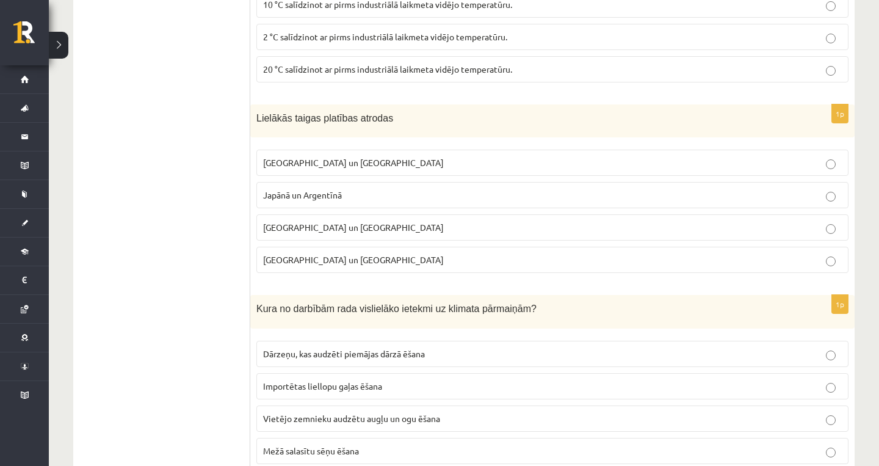
click at [374, 189] on p "Japānā un Argentīnā" at bounding box center [552, 195] width 579 height 13
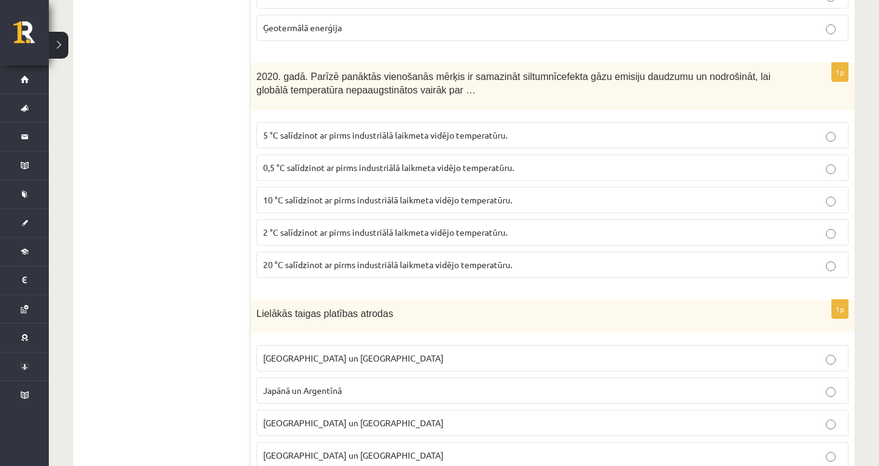
click at [374, 187] on label "10 °C salīdzinot ar pirms industriālā laikmeta vidējo temperatūru." at bounding box center [552, 200] width 592 height 26
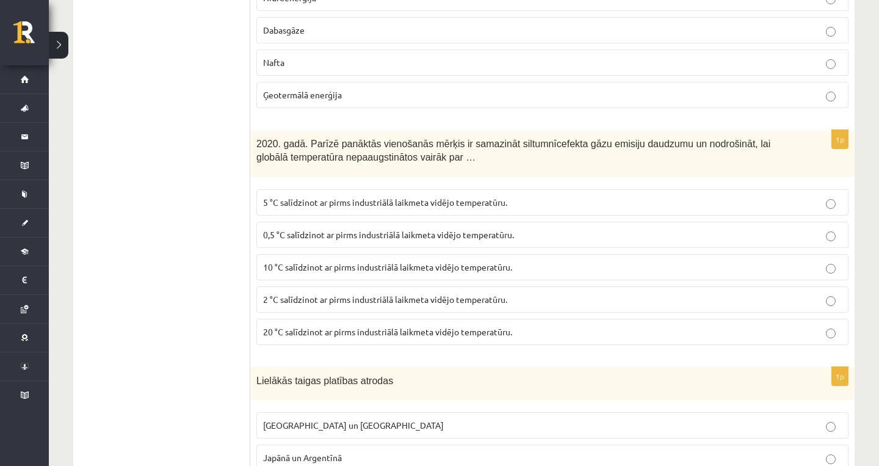
scroll to position [1855, 0]
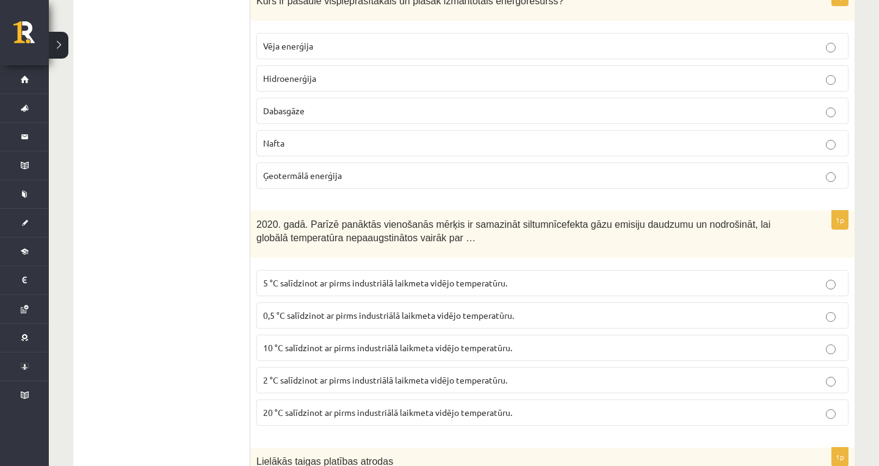
click at [374, 187] on fieldset "Vēja enerģija Hidroenerģija Dabasgāze Nafta Ģeotermālā enerģija" at bounding box center [552, 109] width 592 height 165
click at [372, 176] on p "Ģeotermālā enerģija" at bounding box center [552, 175] width 579 height 13
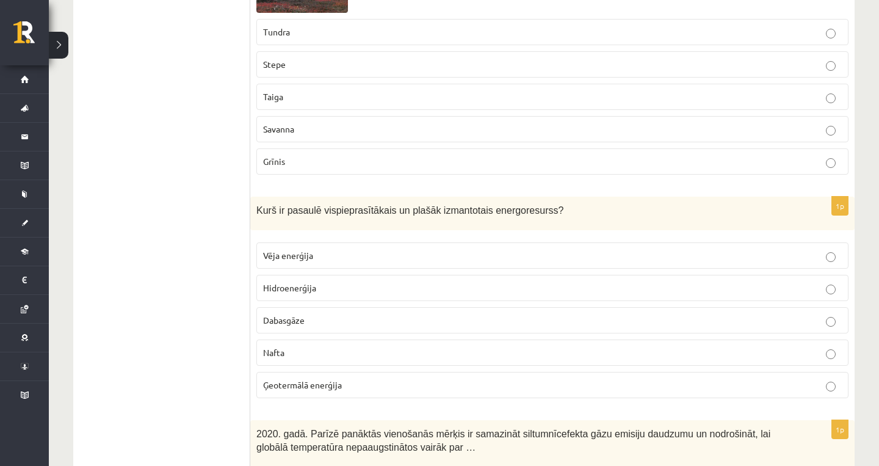
click at [372, 176] on div "1p Attēlā redzamā dabas zona ir … Tundra Stepe Taiga Savanna Grīnis" at bounding box center [552, 48] width 604 height 272
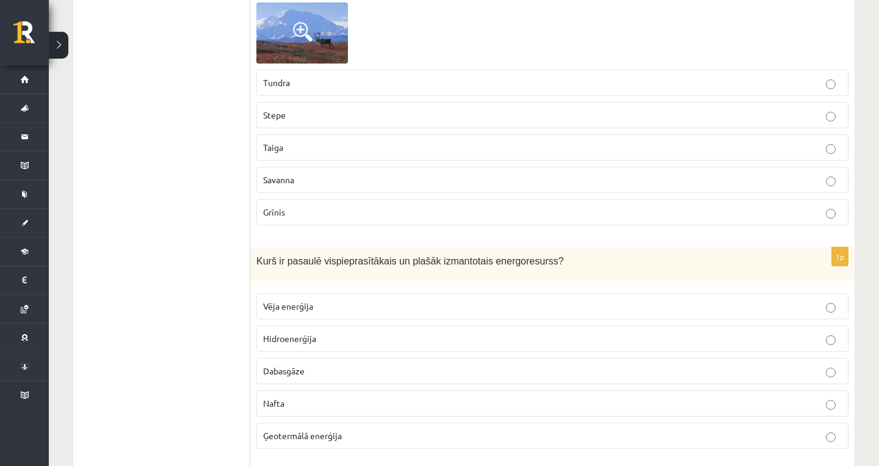
click at [379, 191] on fieldset "Tundra Stepe Taiga Savanna Grīnis" at bounding box center [552, 145] width 592 height 165
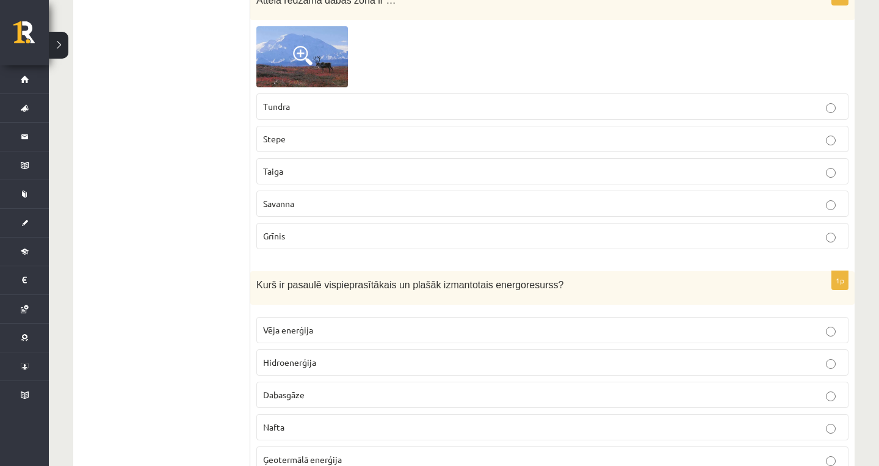
click at [379, 191] on label "Savanna" at bounding box center [552, 203] width 592 height 26
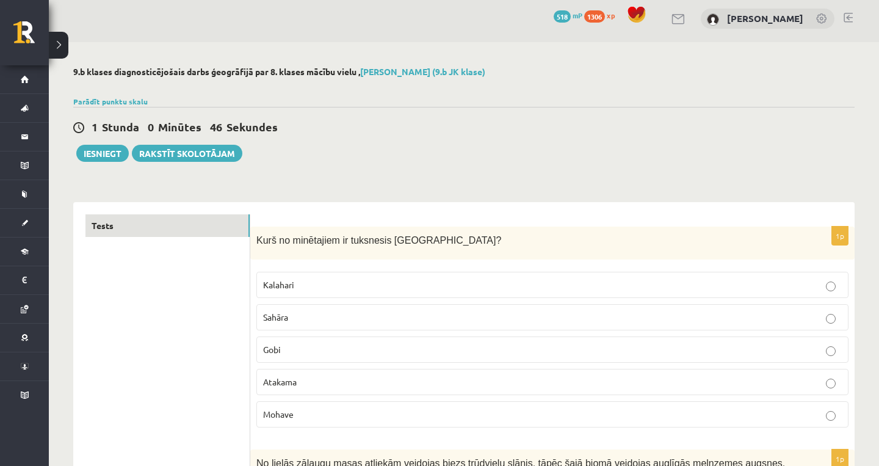
scroll to position [0, 0]
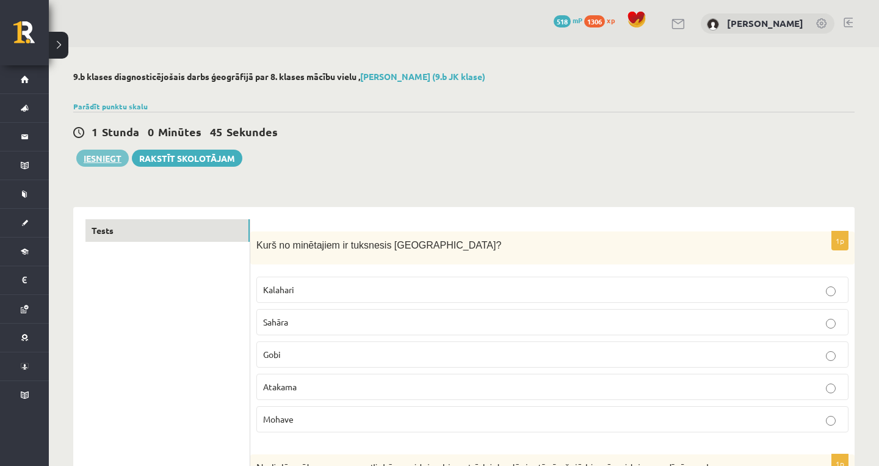
click at [109, 158] on button "Iesniegt" at bounding box center [102, 158] width 53 height 17
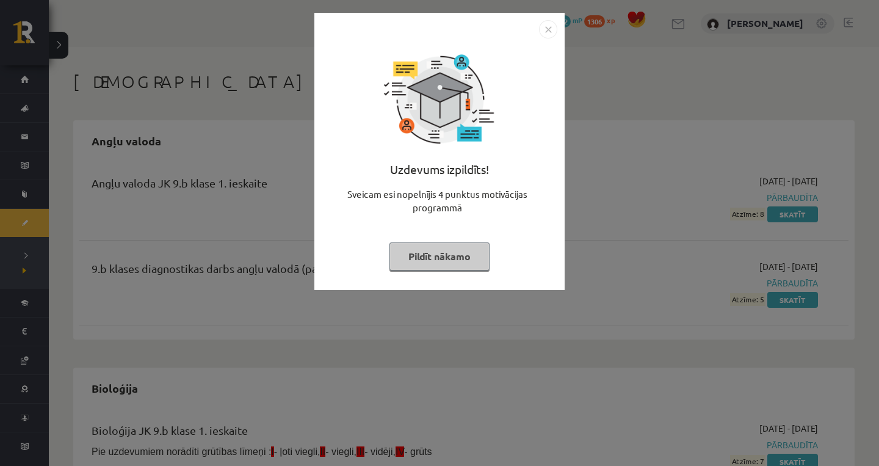
click at [470, 255] on button "Pildīt nākamo" at bounding box center [440, 256] width 100 height 28
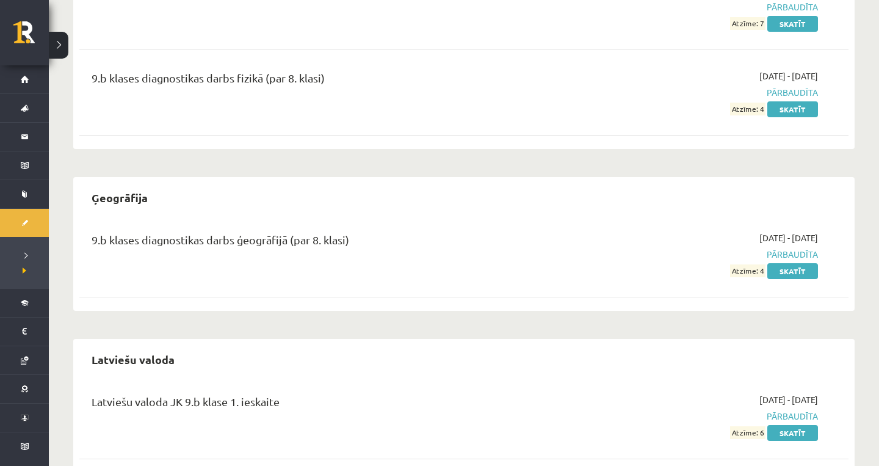
scroll to position [1010, 0]
